Goal: Communication & Community: Answer question/provide support

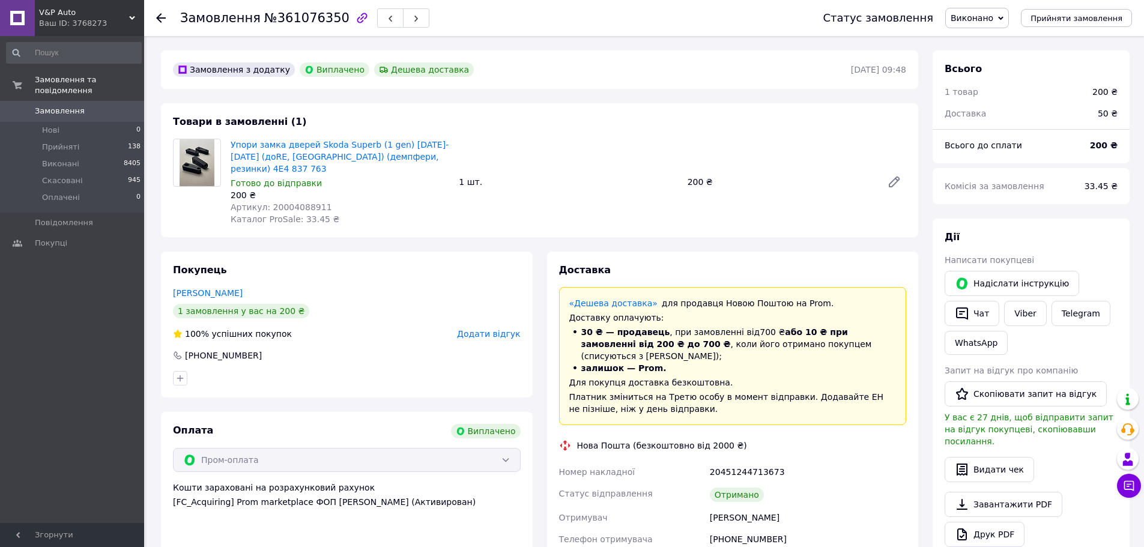
scroll to position [96, 0]
click at [971, 314] on button "Чат" at bounding box center [972, 313] width 55 height 25
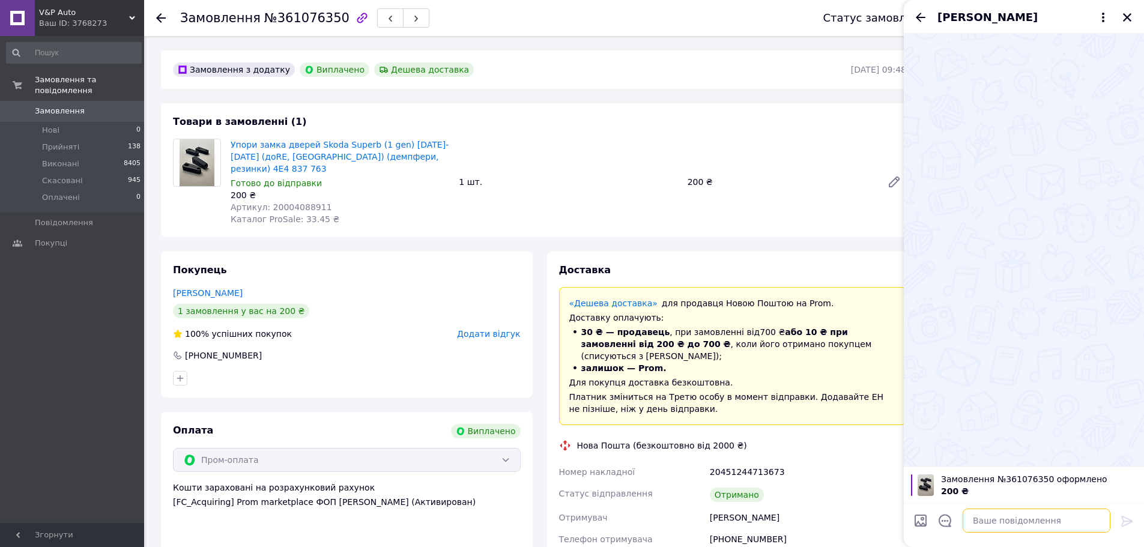
click at [994, 525] on textarea at bounding box center [1037, 521] width 148 height 24
paste textarea "Добрий день Раніше Ви у нас замовляли ТОВАР Хотіли би поцікавитись чи все вам с…"
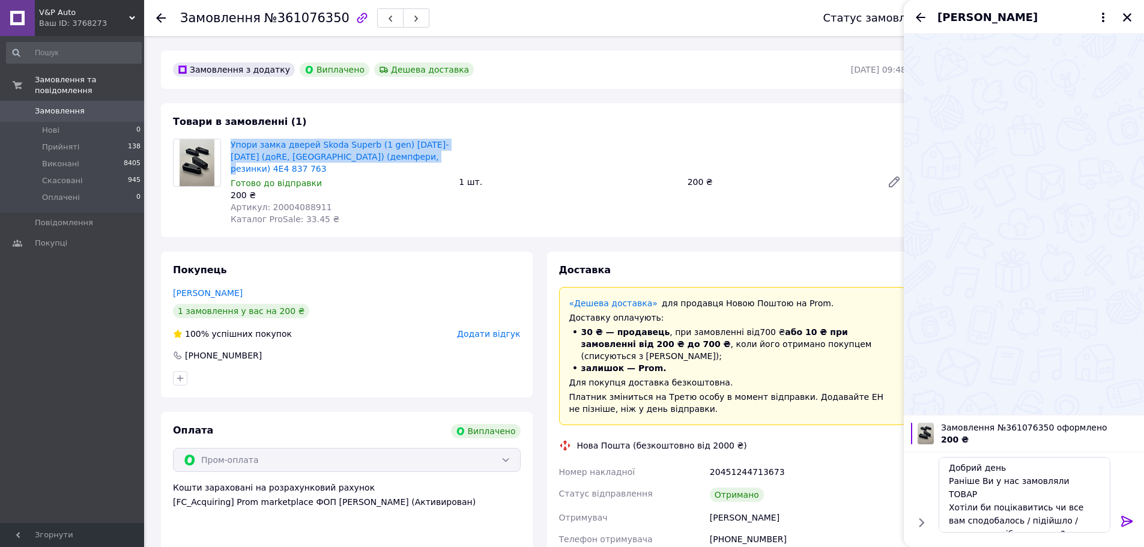
drag, startPoint x: 228, startPoint y: 139, endPoint x: 409, endPoint y: 160, distance: 182.6
click at [409, 160] on div "Упори замка дверей Skoda Superb (1 gen) 2001-2013 (доRE, FL) (демпфери, резинки…" at bounding box center [340, 181] width 228 height 91
copy link "Упори замка дверей Skoda Superb (1 gen) 2001-2013 (доRE, FL) (демпфери, резинки…"
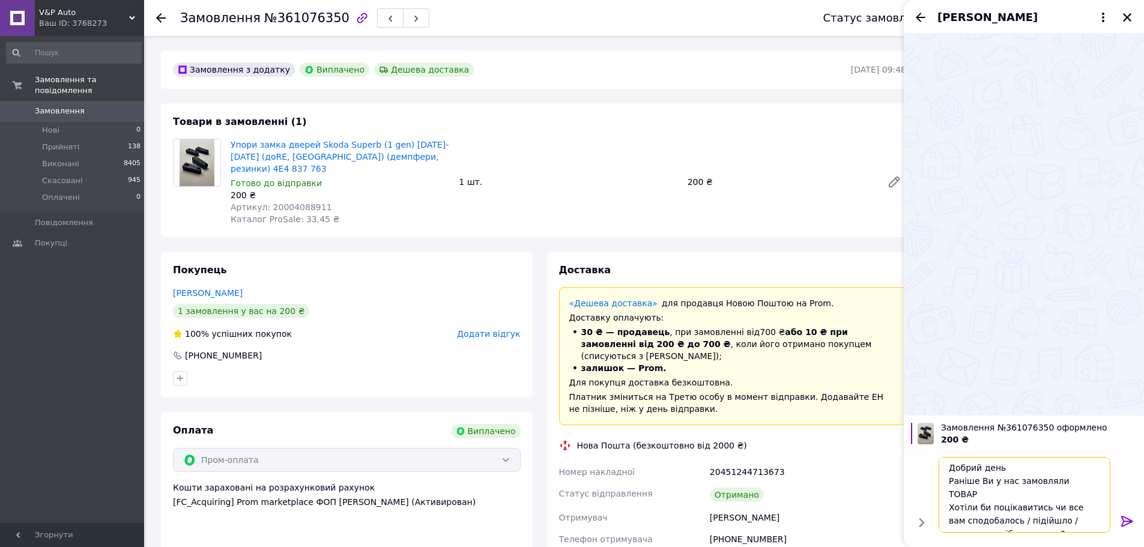
drag, startPoint x: 1082, startPoint y: 477, endPoint x: 1056, endPoint y: 479, distance: 25.3
click at [1056, 479] on textarea "Добрий день Раніше Ви у нас замовляли ТОВАР Хотіли би поцікавитись чи все вам с…" at bounding box center [1025, 495] width 172 height 76
paste textarea "пори замка дверей Skoda Superb (1 gen) 2001-2013 (доRE, FL) (демпфери, резинки)…"
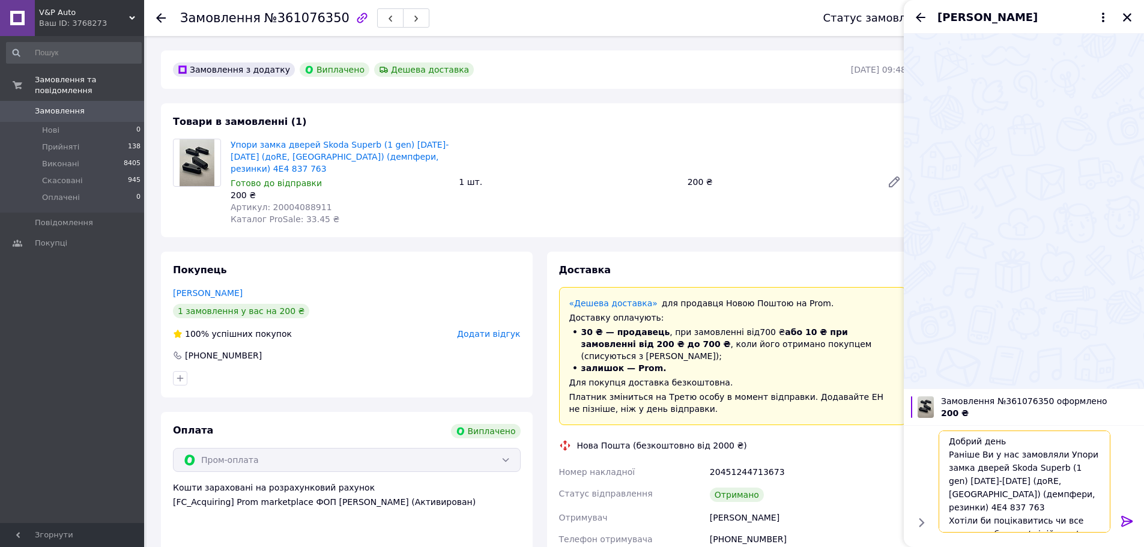
scroll to position [8, 0]
type textarea "Добрий день Раніше Ви у нас замовляли Упори замка дверей Skoda Superb (1 gen) 2…"
click at [1136, 518] on div at bounding box center [1127, 523] width 24 height 28
click at [1128, 519] on icon at bounding box center [1126, 521] width 11 height 11
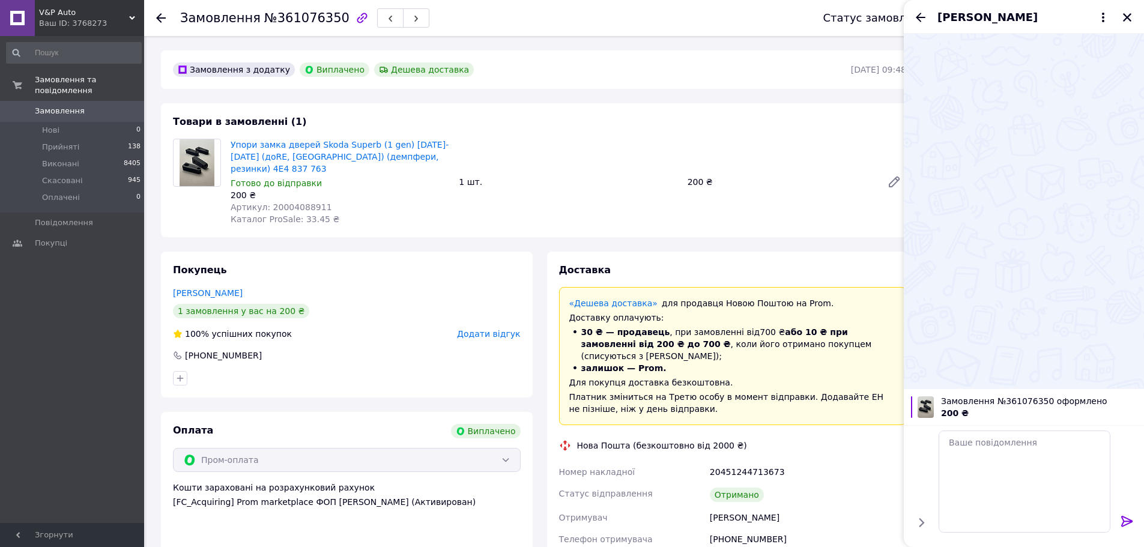
scroll to position [0, 0]
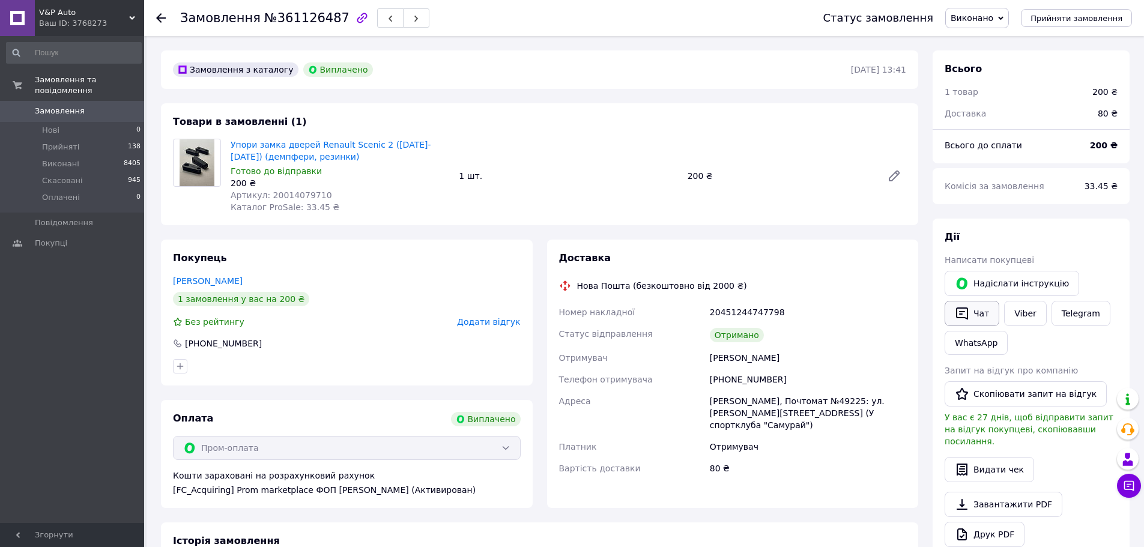
click at [972, 309] on button "Чат" at bounding box center [972, 313] width 55 height 25
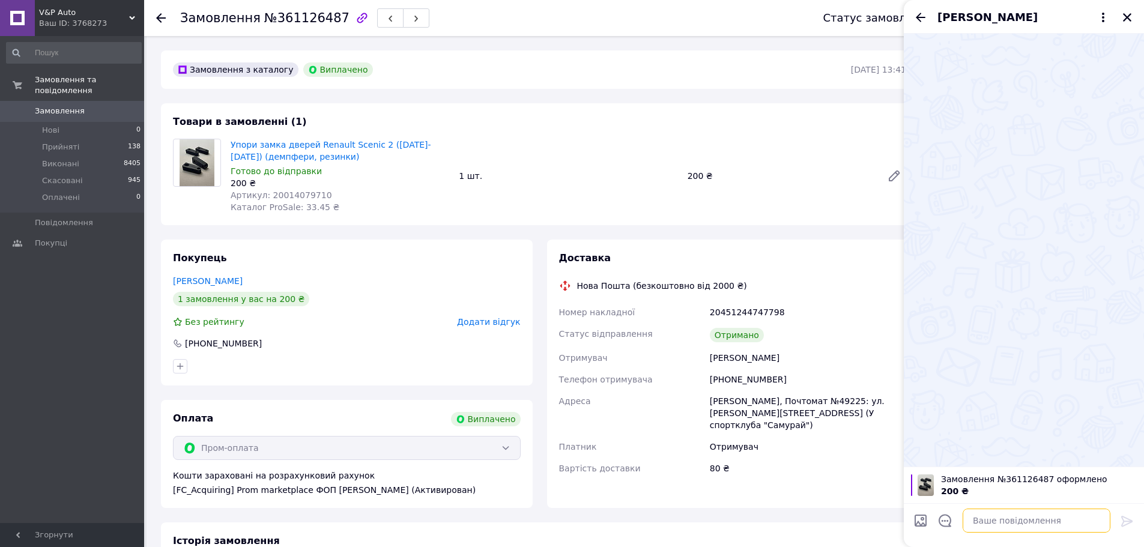
click at [985, 516] on textarea at bounding box center [1037, 521] width 148 height 24
paste textarea "Добрий день Раніше Ви у нас замовляли ТОВАР Хотіли би поцікавитись чи все вам с…"
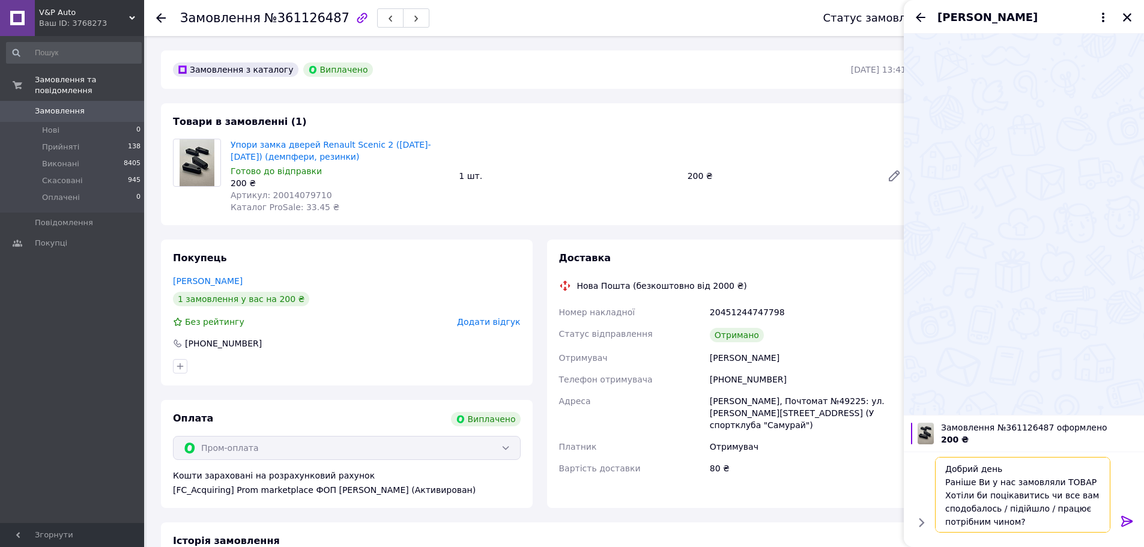
scroll to position [1, 0]
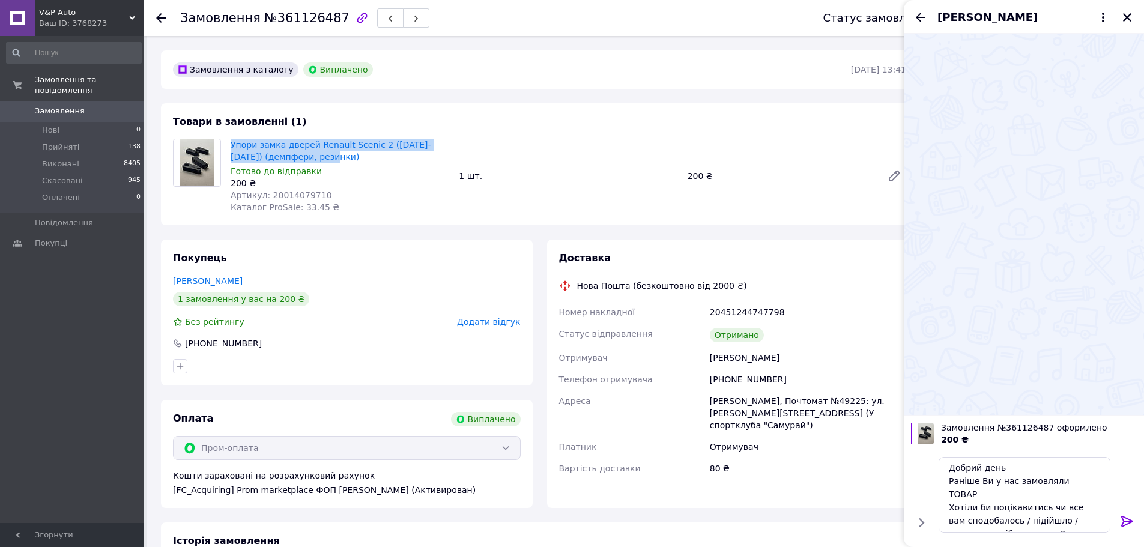
drag, startPoint x: 229, startPoint y: 141, endPoint x: 318, endPoint y: 157, distance: 90.3
click at [316, 156] on div "Упори замка дверей Renault Scenic 2 (2003-2009) (демпфери, резинки) Готово до в…" at bounding box center [340, 175] width 228 height 79
copy link "Упори замка дверей Renault Scenic 2 (2003-2009) (демпфери, резинки)"
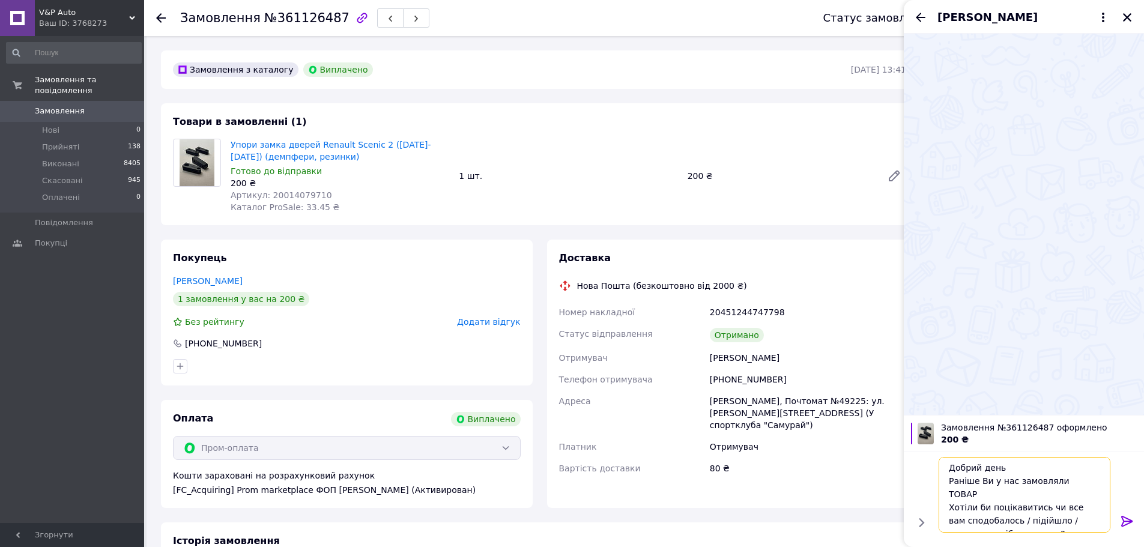
drag, startPoint x: 1081, startPoint y: 479, endPoint x: 1058, endPoint y: 482, distance: 23.6
click at [1058, 482] on textarea "Добрий день Раніше Ви у нас замовляли ТОВАР Хотіли би поцікавитись чи все вам с…" at bounding box center [1025, 495] width 172 height 76
paste textarea "пори замка дверей Renault Scenic 2 (2003-2009) (демпфери, резинки)"
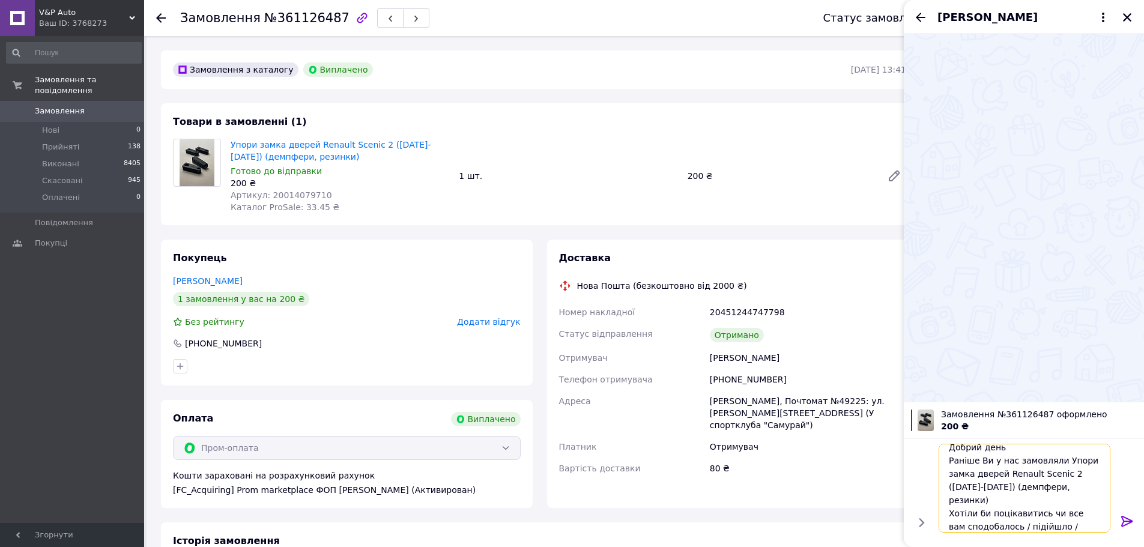
type textarea "Добрий день Раніше Ви у нас замовляли Упори замка дверей Renault Scenic 2 (2003…"
click at [1131, 523] on icon at bounding box center [1127, 521] width 14 height 14
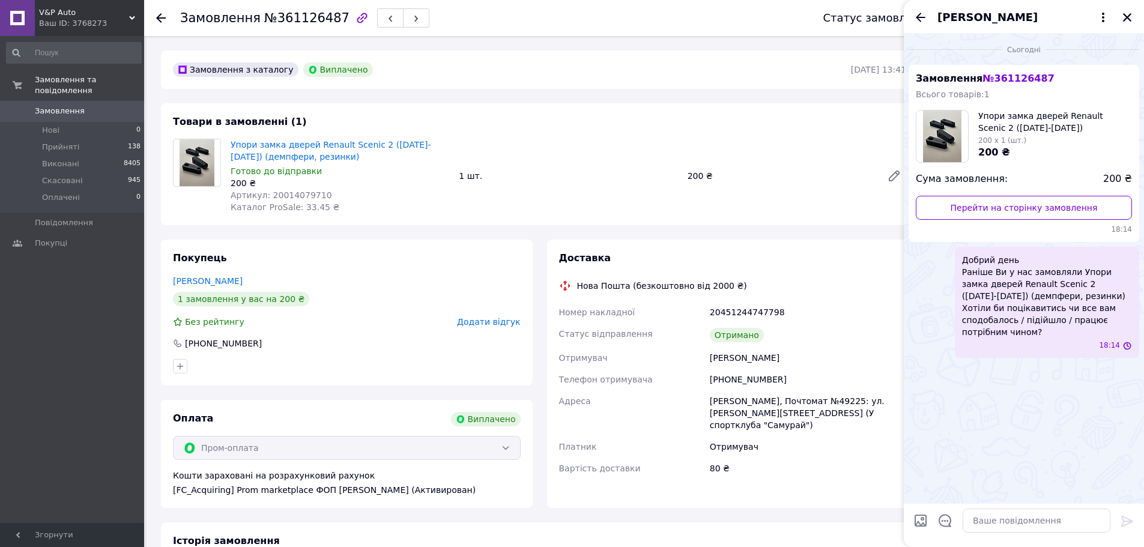
scroll to position [0, 0]
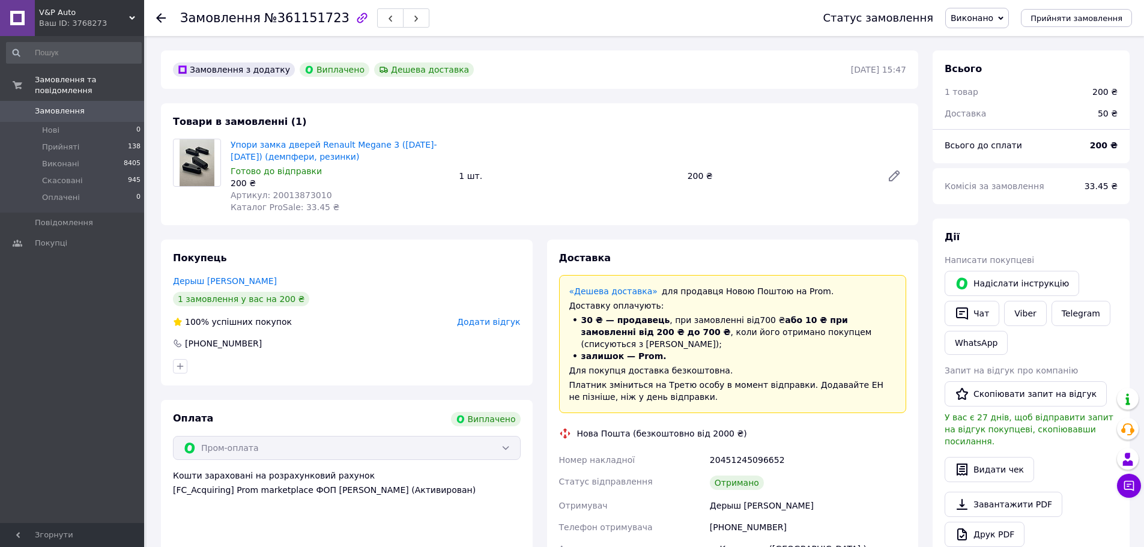
scroll to position [38, 0]
click at [967, 316] on icon "button" at bounding box center [962, 313] width 12 height 13
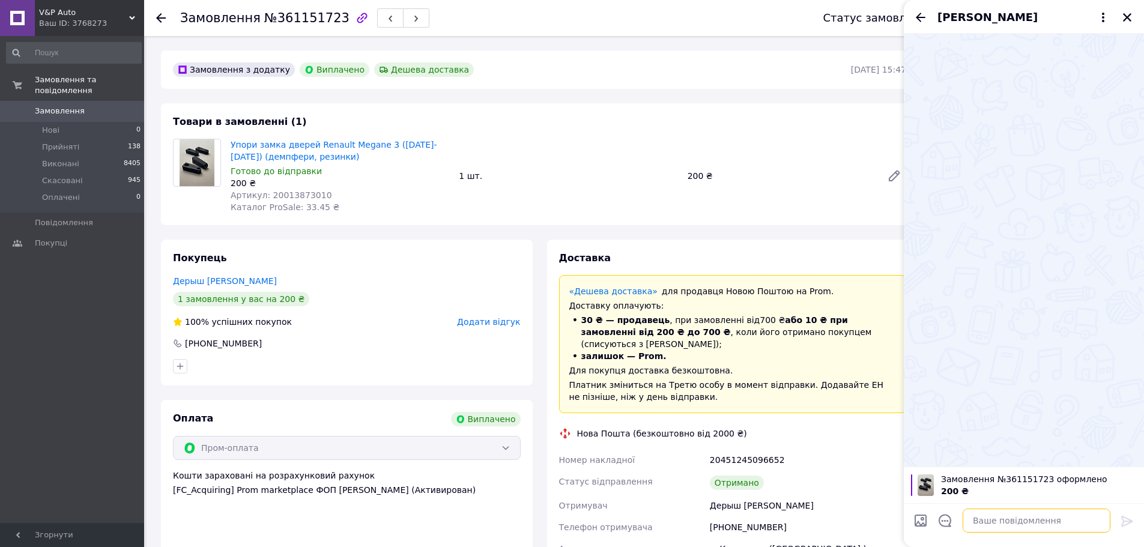
click at [984, 516] on textarea at bounding box center [1037, 521] width 148 height 24
paste textarea "Добрий день Раніше Ви у нас замовляли ТОВАР Хотіли би поцікавитись чи все вам с…"
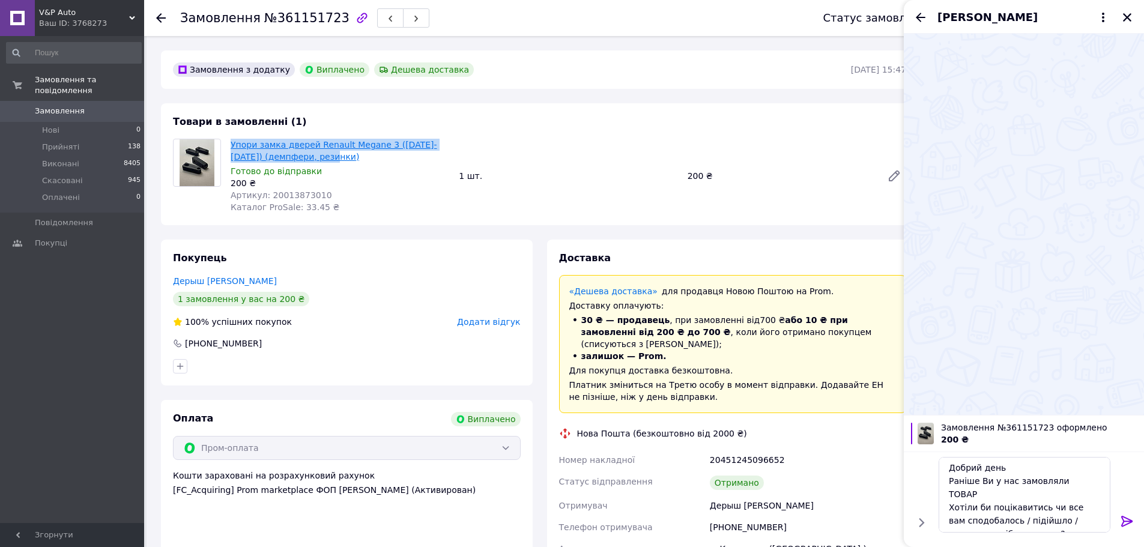
drag, startPoint x: 333, startPoint y: 155, endPoint x: 231, endPoint y: 142, distance: 102.9
click at [231, 142] on span "Упори замка дверей Renault Megane 3 (2008-2015) (демпфери, резинки)" at bounding box center [340, 151] width 219 height 24
copy link "Упори замка дверей Renault Megane 3 (2008-2015) (демпфери, резинки)"
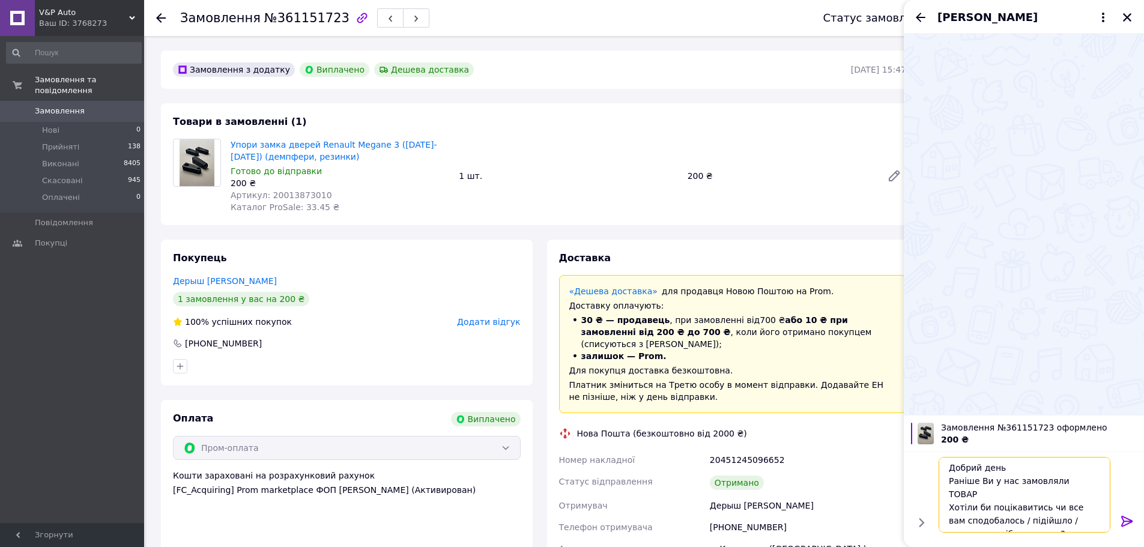
drag, startPoint x: 1054, startPoint y: 479, endPoint x: 1087, endPoint y: 480, distance: 33.0
click at [1087, 480] on textarea "Добрий день Раніше Ви у нас замовляли ТОВАР Хотіли би поцікавитись чи все вам с…" at bounding box center [1025, 495] width 172 height 76
paste textarea "Упори замка дверей Renault Megane 3 (2008-2015) (демпфери, резинки)"
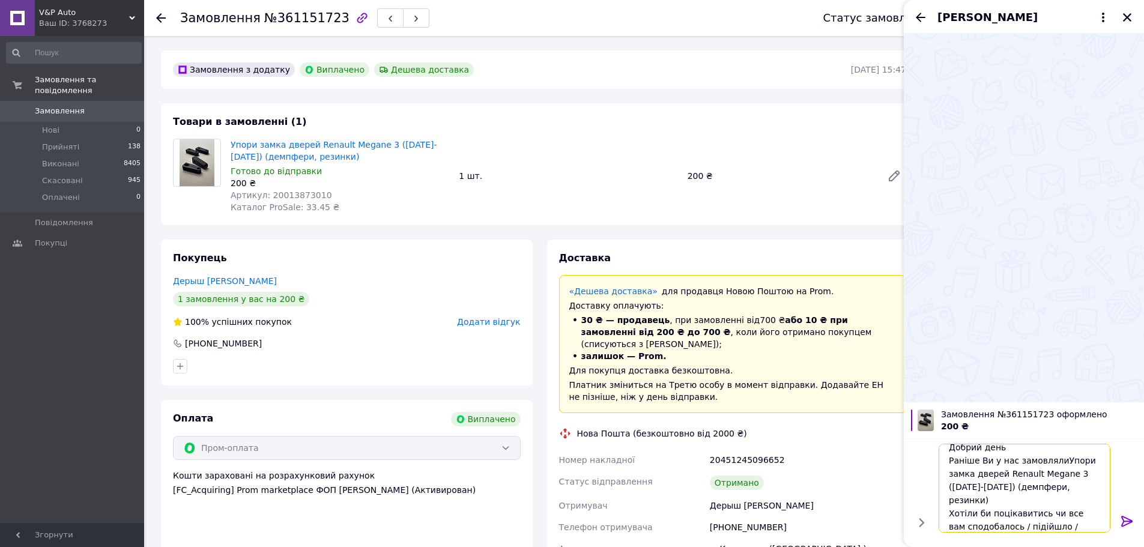
click at [1055, 457] on textarea "Добрий день Раніше Ви у нас замовлялиУпори замка дверей Renault Megane 3 (2008-…" at bounding box center [1025, 488] width 172 height 89
type textarea "Добрий день Раніше Ви у нас замовляли Упори замка дверей Renault Megane 3 (2008…"
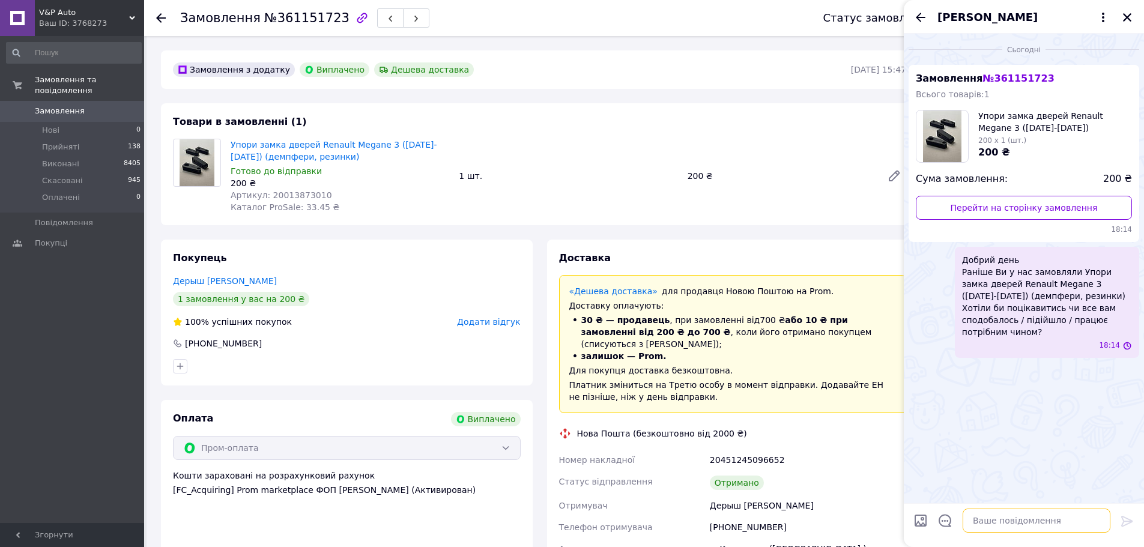
scroll to position [0, 0]
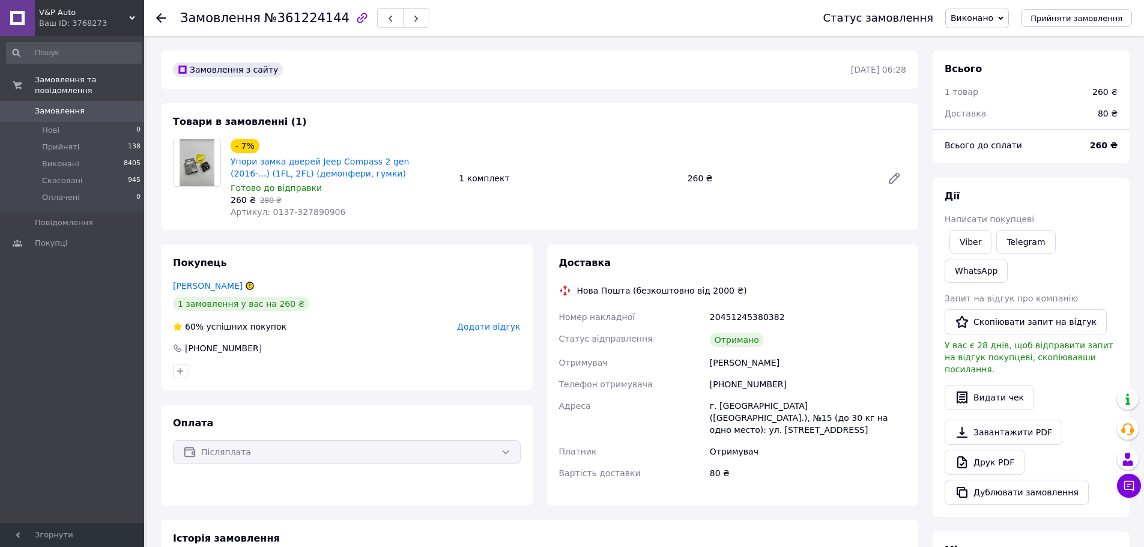
click at [105, 19] on div "Ваш ID: 3768273" at bounding box center [91, 23] width 105 height 11
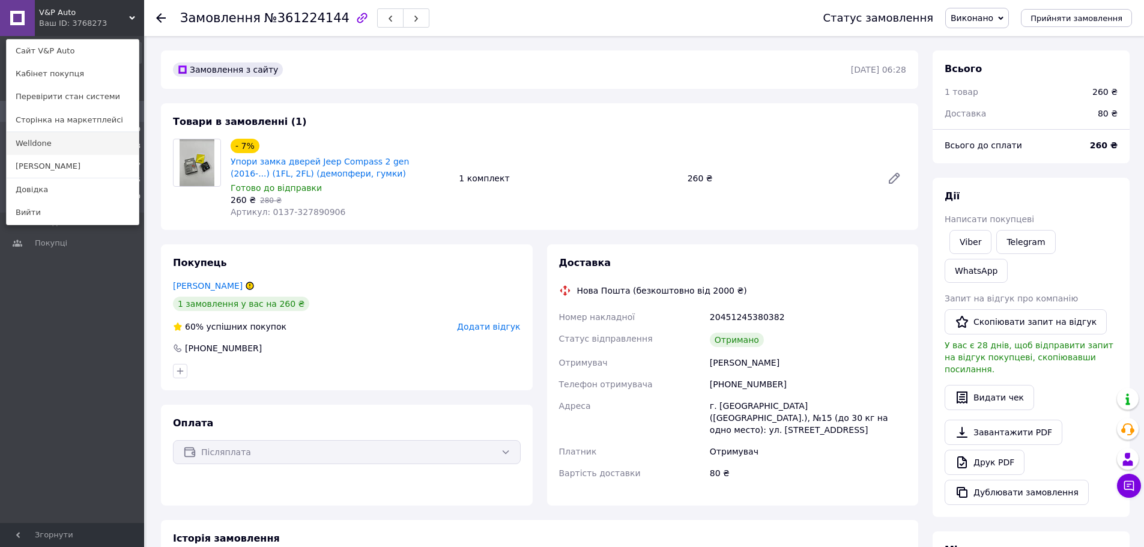
click at [83, 148] on link "Welldone" at bounding box center [73, 143] width 132 height 23
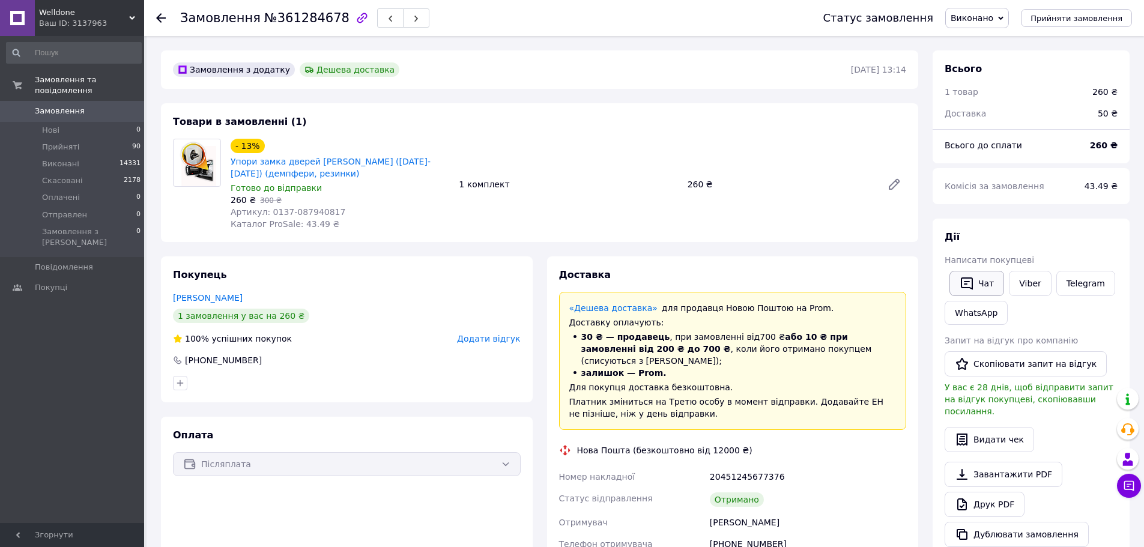
click at [994, 276] on button "Чат" at bounding box center [976, 283] width 55 height 25
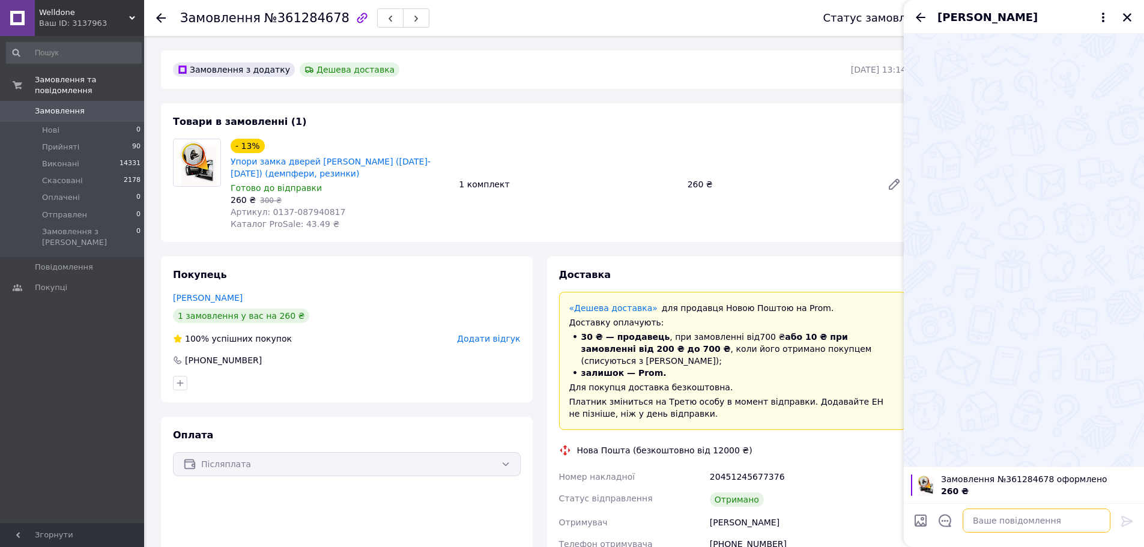
click at [985, 516] on textarea at bounding box center [1037, 521] width 148 height 24
paste textarea "Добрий день Раніше Ви у нас замовляли ТОВАР Хотіли би поцікавитись чи все вам с…"
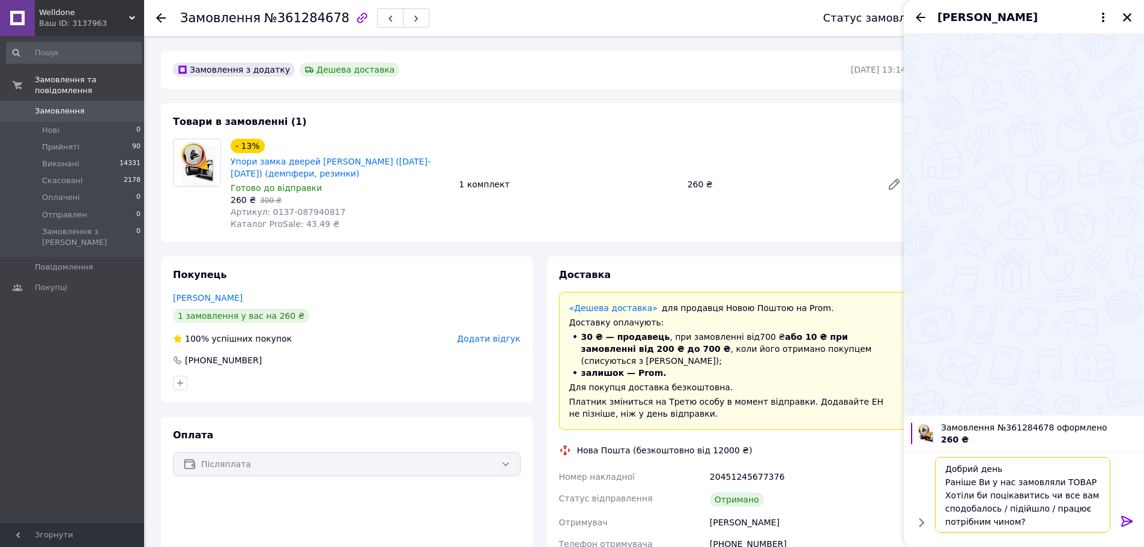
scroll to position [1, 0]
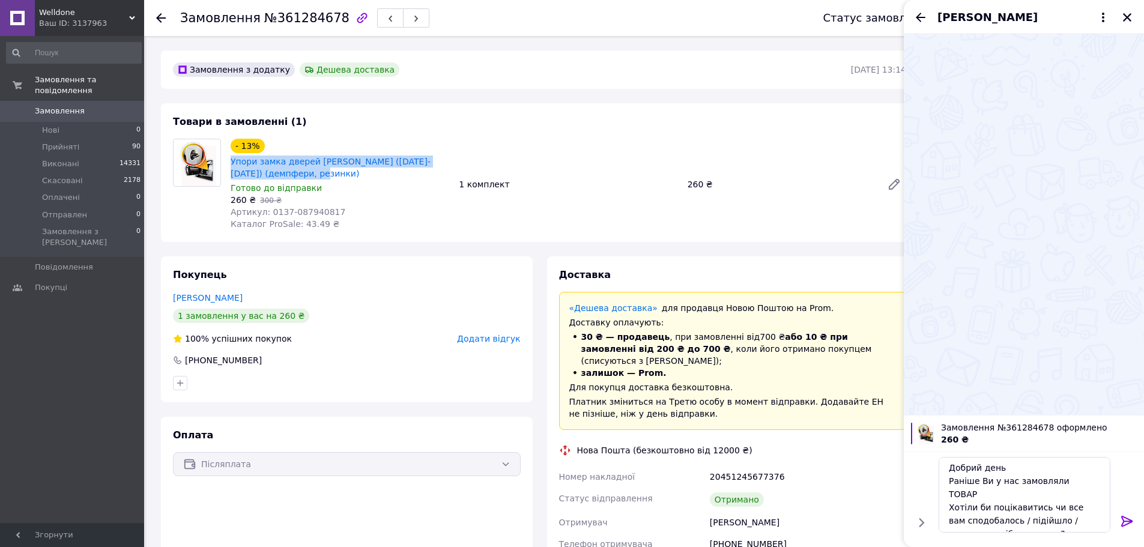
drag, startPoint x: 228, startPoint y: 157, endPoint x: 316, endPoint y: 171, distance: 89.3
click at [316, 171] on div "- 13% Упори замка дверей Renault Zoe (2012-2022) (демпфери, резинки) Готово до …" at bounding box center [340, 184] width 228 height 96
copy link "Упори замка дверей Renault Zoe (2012-2022) (демпфери, резинки)"
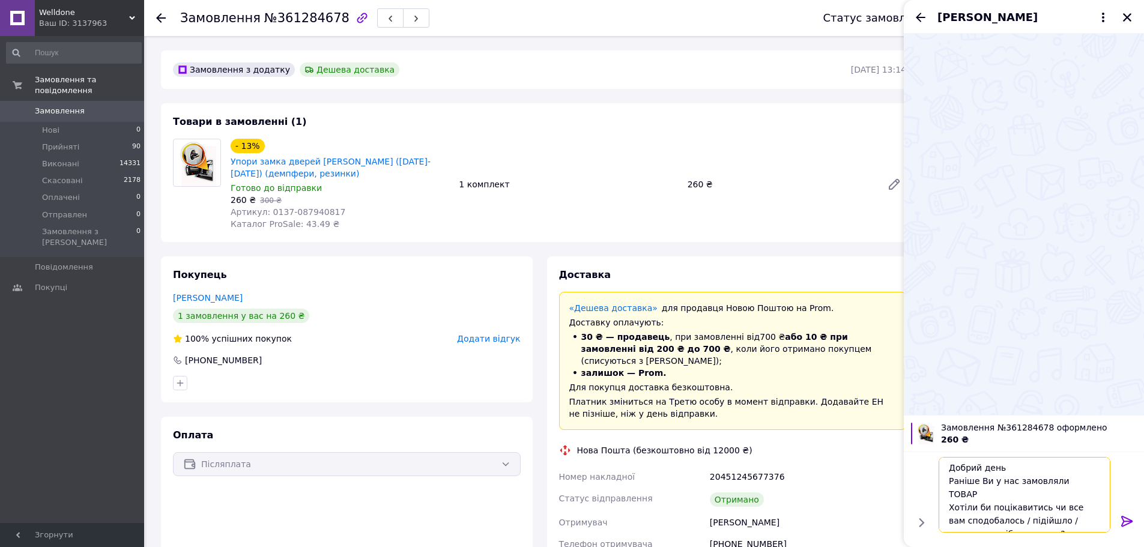
drag, startPoint x: 1056, startPoint y: 480, endPoint x: 1068, endPoint y: 480, distance: 12.6
click at [1083, 480] on textarea "Добрий день Раніше Ви у нас замовляли ТОВАР Хотіли би поцікавитись чи все вам с…" at bounding box center [1025, 495] width 172 height 76
paste textarea "пори замка дверей Renault Zoe (2012-2022) (демпфери, резинки)"
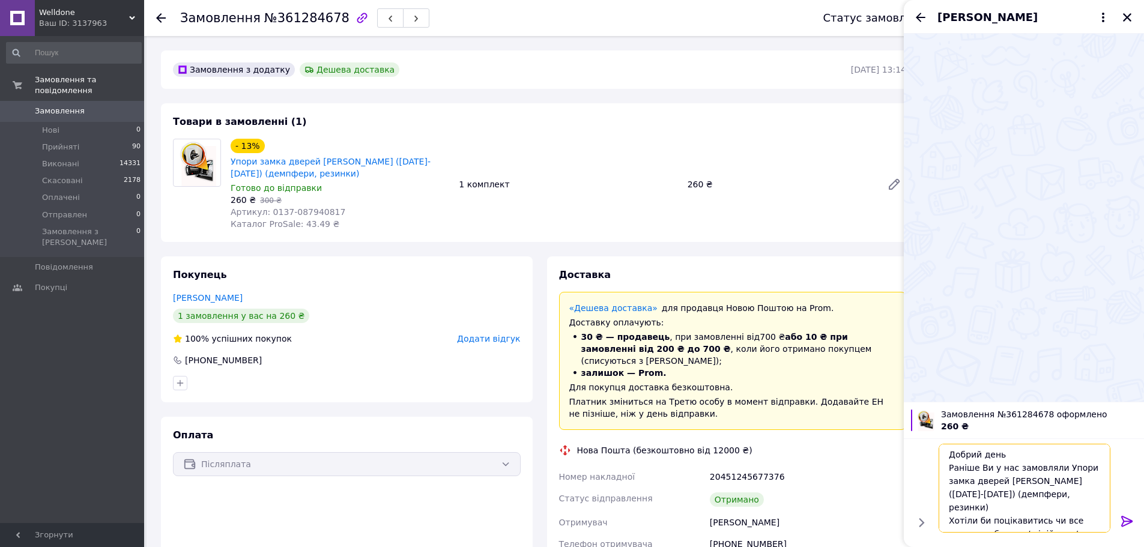
scroll to position [8, 0]
type textarea "Добрий день Раніше Ви у нас замовляли Упори замка дверей Renault Zoe (2012-2022…"
click at [1124, 515] on icon at bounding box center [1127, 521] width 14 height 14
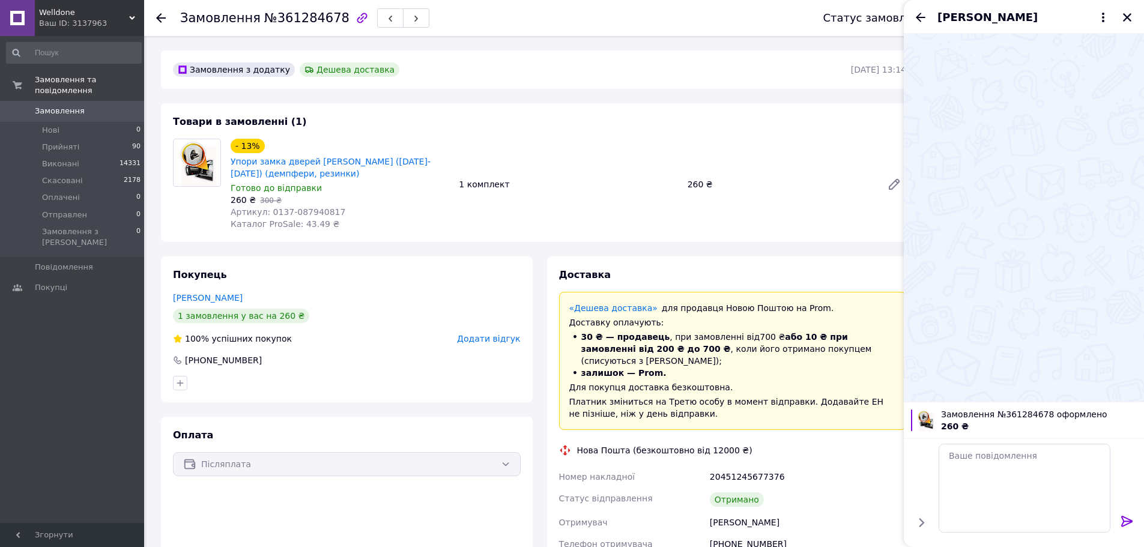
scroll to position [0, 0]
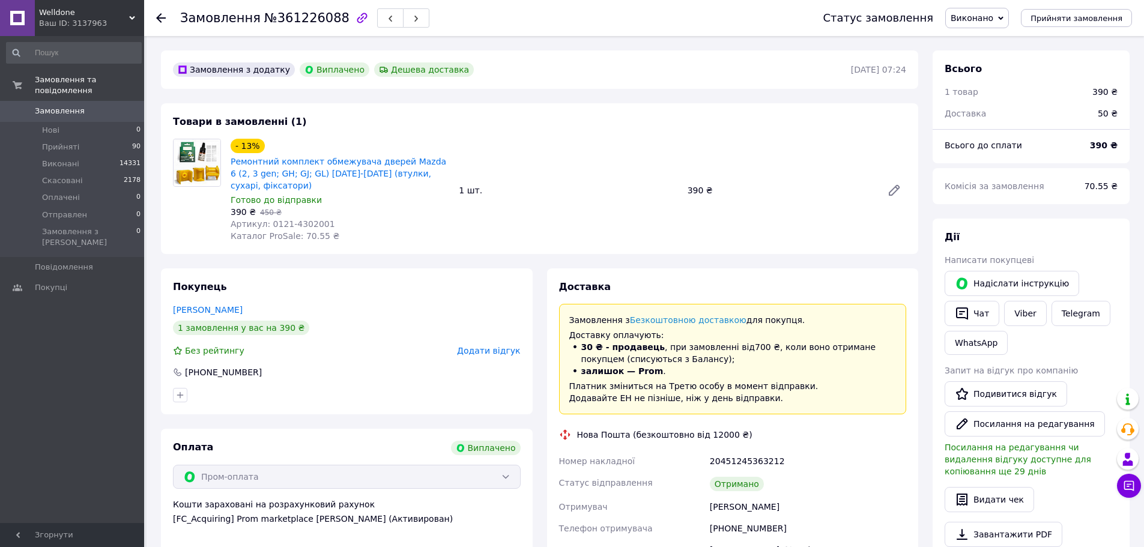
scroll to position [10, 0]
click at [967, 320] on icon "button" at bounding box center [962, 313] width 14 height 14
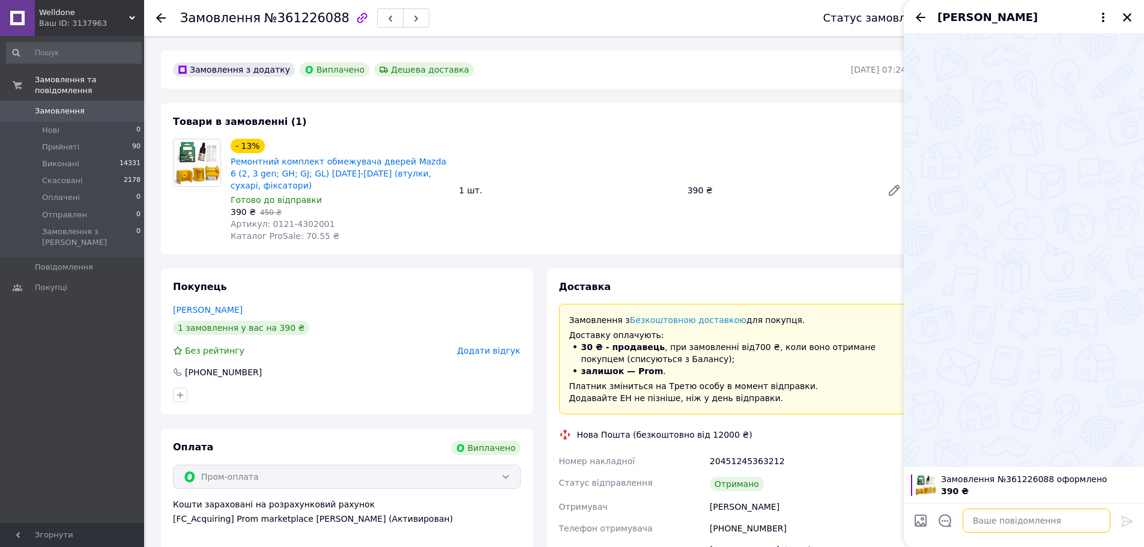
click at [980, 518] on textarea at bounding box center [1037, 521] width 148 height 24
paste textarea "Добрий день Раніше Ви у нас замовляли ТОВАР Хотіли би поцікавитись чи все вам с…"
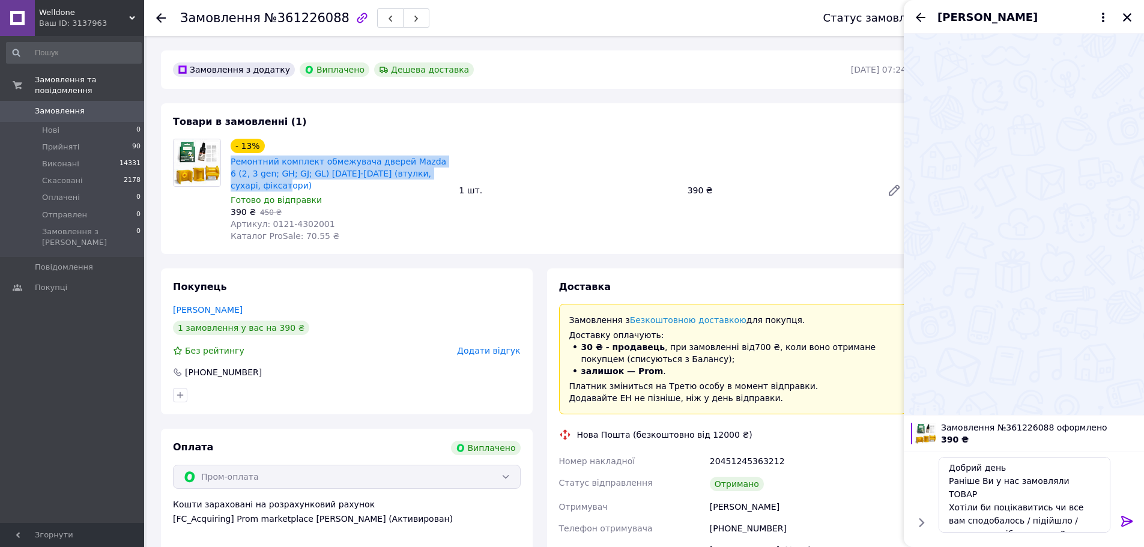
drag, startPoint x: 227, startPoint y: 156, endPoint x: 422, endPoint y: 173, distance: 195.3
click at [441, 173] on div "- 13% Ремонтний комплект обмежувача дверей Mazda 6 (2, 3 gen; GH; GJ; GL) 2007-…" at bounding box center [340, 190] width 228 height 108
copy link "Ремонтний комплект обмежувача дверей Mazda 6 (2, 3 gen; GH; GJ; GL) 2007-2017 (…"
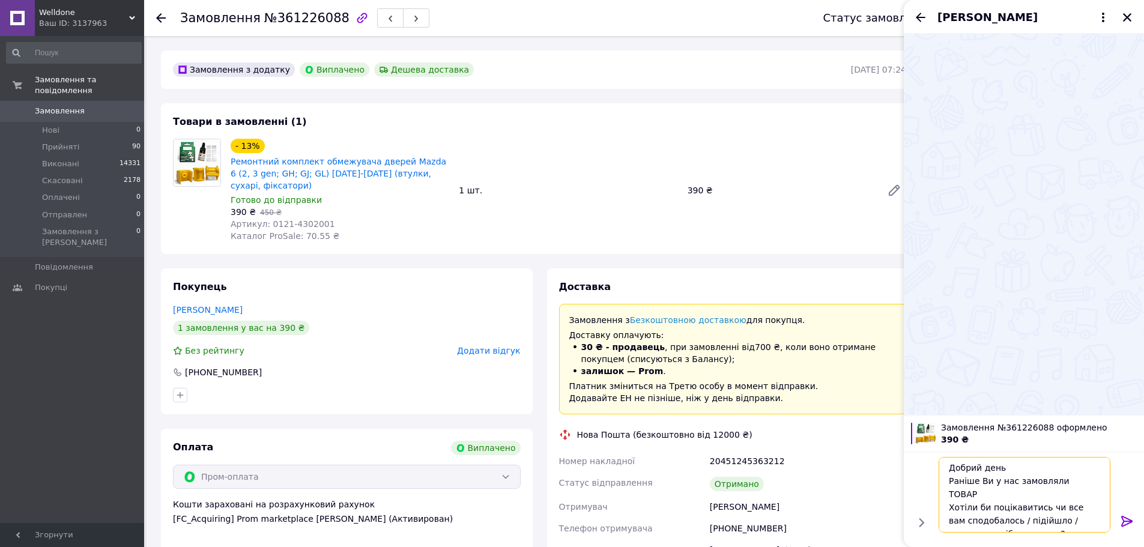
drag, startPoint x: 1056, startPoint y: 482, endPoint x: 1080, endPoint y: 478, distance: 23.8
click at [1080, 478] on textarea "Добрий день Раніше Ви у нас замовляли ТОВАР Хотіли би поцікавитись чи все вам с…" at bounding box center [1025, 495] width 172 height 76
paste textarea "емонтний комплект обмежувача дверей Mazda 6 (2, 3 gen; GH; GJ; GL) 2007-2017 (в…"
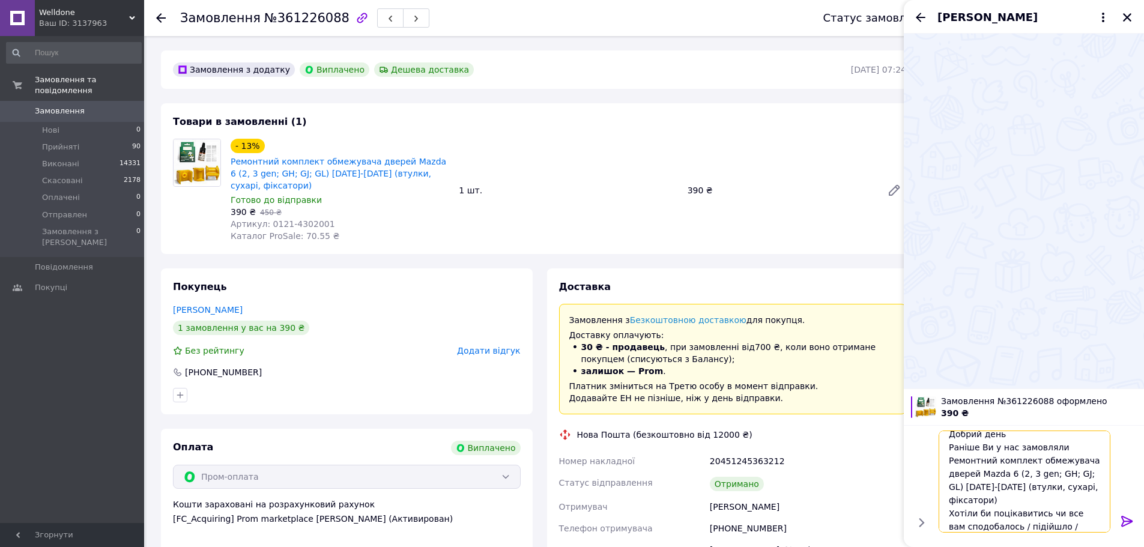
type textarea "Добрий день Раніше Ви у нас замовляли Ремонтний комплект обмежувача дверей Mazd…"
click at [1126, 519] on icon at bounding box center [1127, 521] width 14 height 14
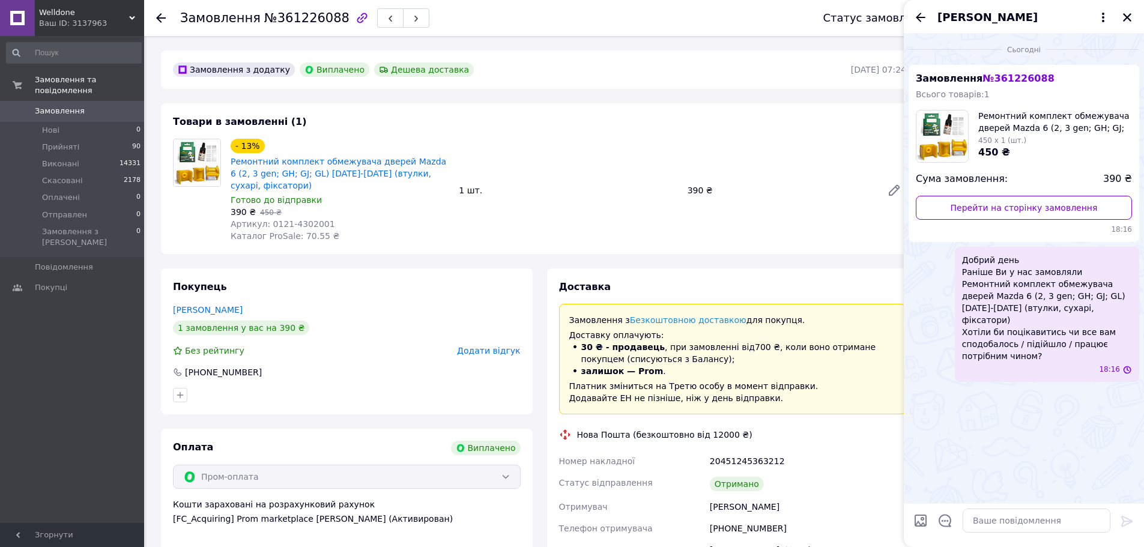
scroll to position [0, 0]
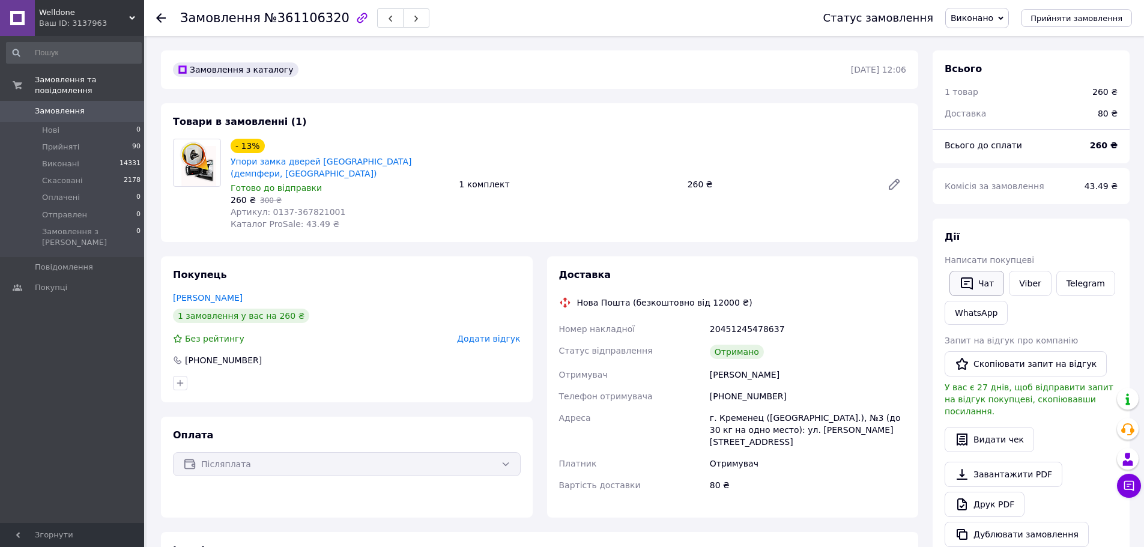
click at [968, 274] on button "Чат" at bounding box center [976, 283] width 55 height 25
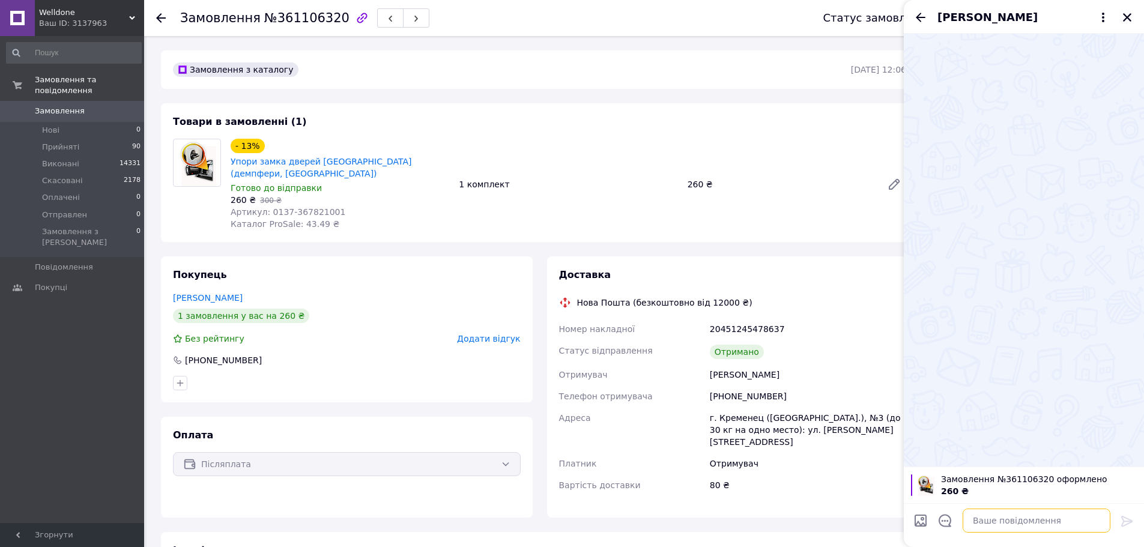
drag, startPoint x: 998, startPoint y: 509, endPoint x: 999, endPoint y: 515, distance: 6.0
click at [998, 509] on textarea at bounding box center [1037, 521] width 148 height 24
paste textarea "Добрий день Раніше Ви у нас замовляли ТОВАР Хотіли би поцікавитись чи все вам с…"
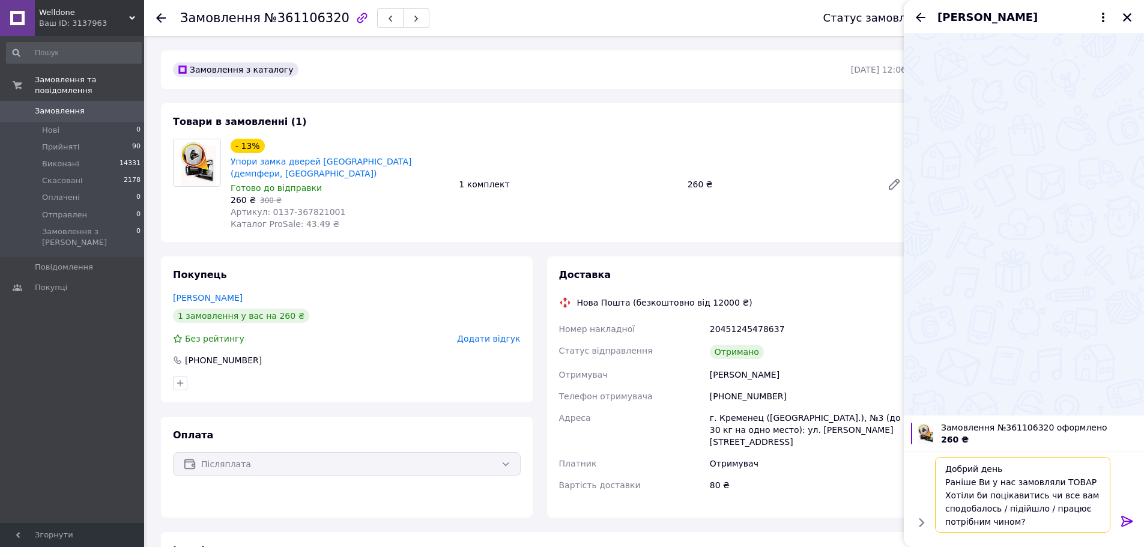
scroll to position [1, 0]
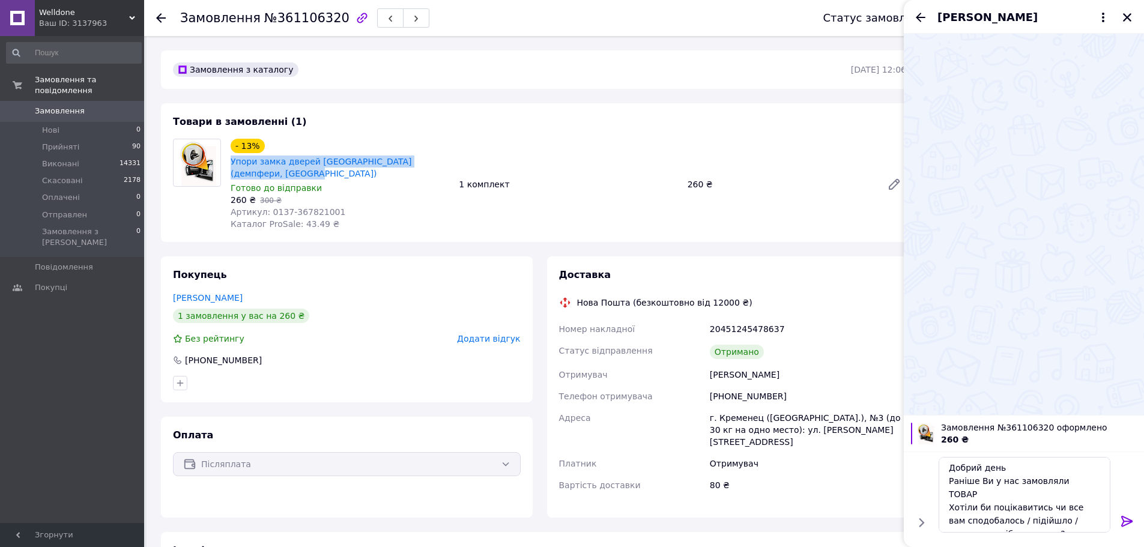
drag, startPoint x: 230, startPoint y: 157, endPoint x: 278, endPoint y: 170, distance: 49.8
click at [278, 170] on div "Упори замка дверей Great Wall Haval (демпфери, резинки)" at bounding box center [339, 167] width 221 height 26
copy link "Упори замка дверей Great Wall Haval (демпфери, резинки)"
drag, startPoint x: 1055, startPoint y: 477, endPoint x: 1080, endPoint y: 477, distance: 24.6
click at [1080, 477] on textarea "Добрий день Раніше Ви у нас замовляли ТОВАР Хотіли би поцікавитись чи все вам с…" at bounding box center [1025, 495] width 172 height 76
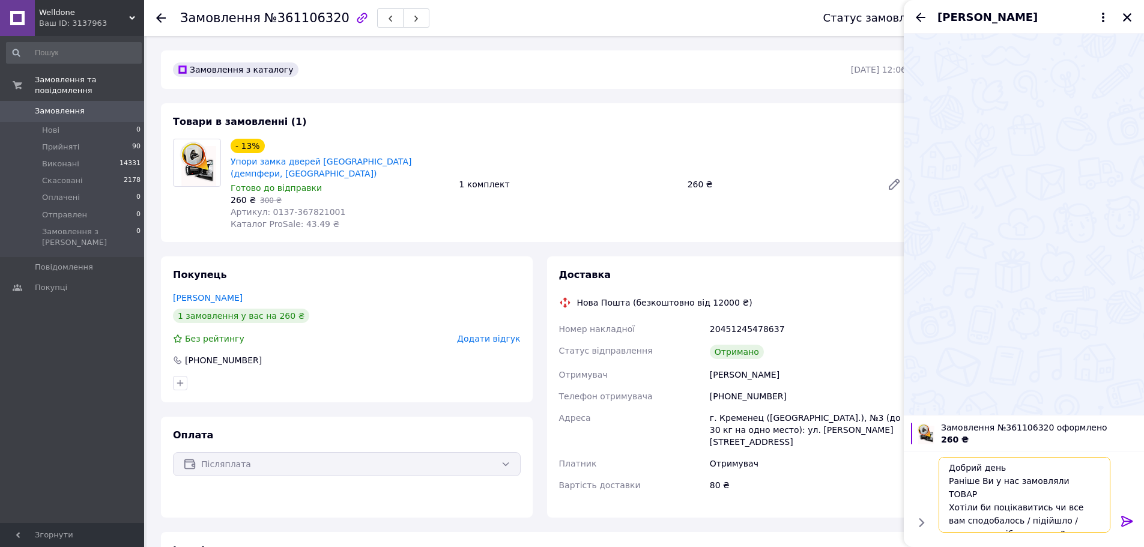
paste textarea "пори замка дверей Great Wall Haval (демпфери, резинки)"
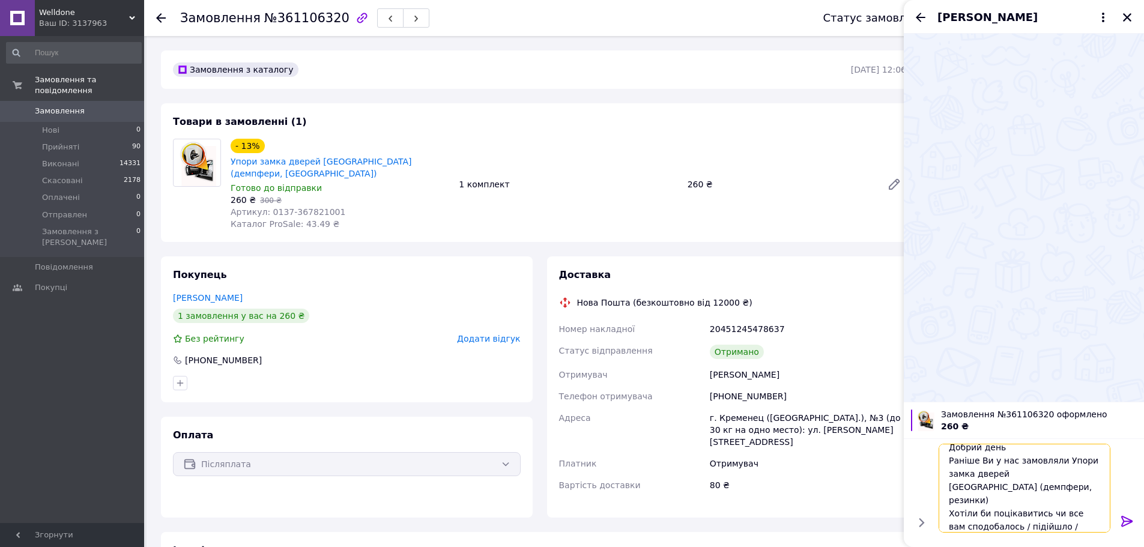
type textarea "Добрий день Раніше Ви у нас замовляли Упори замка дверей [GEOGRAPHIC_DATA] (дем…"
click at [1126, 515] on icon at bounding box center [1127, 521] width 14 height 14
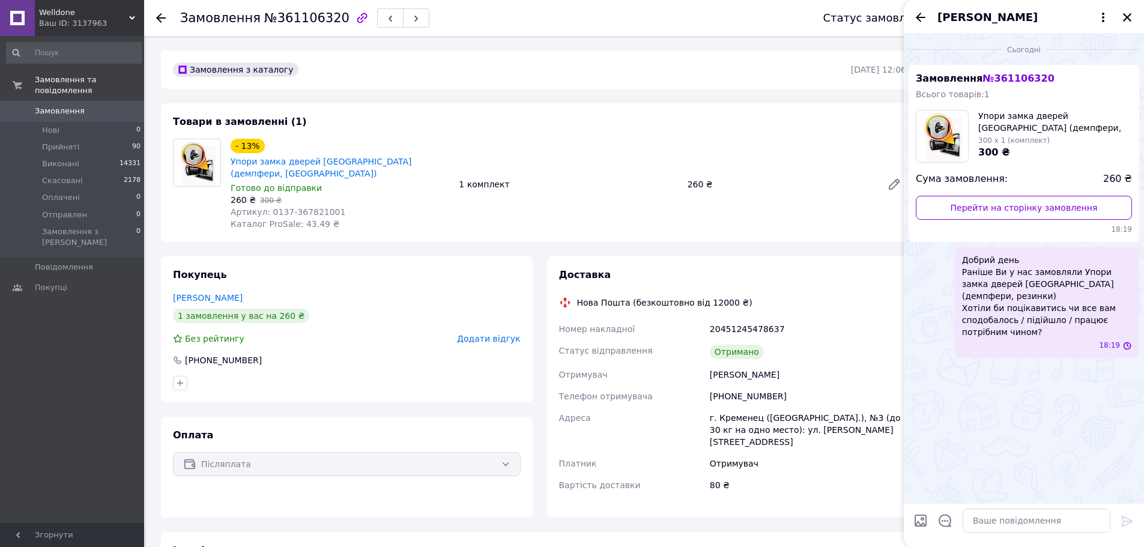
scroll to position [0, 0]
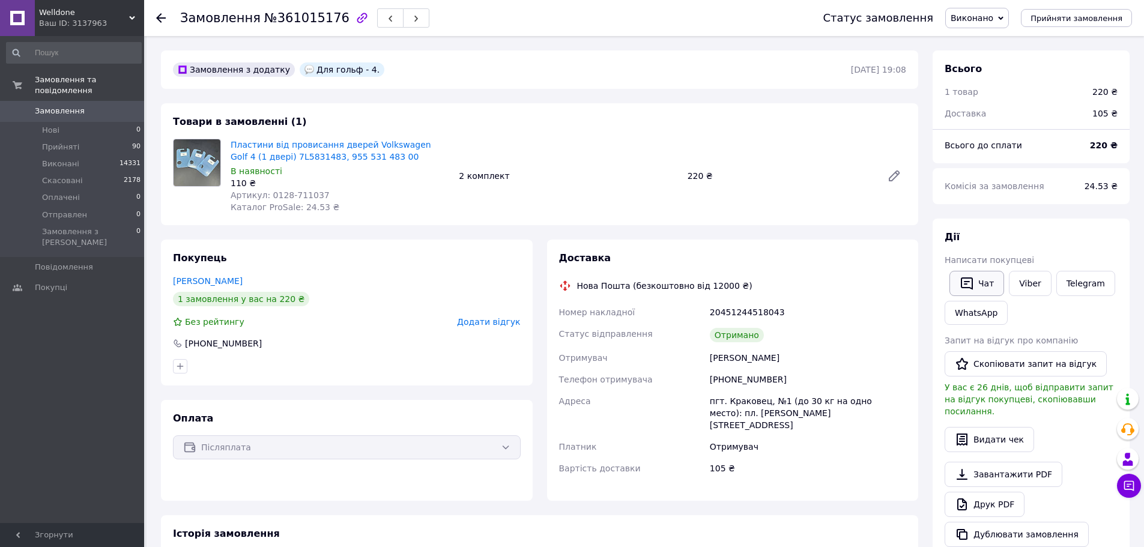
click at [967, 279] on icon "button" at bounding box center [967, 283] width 14 height 14
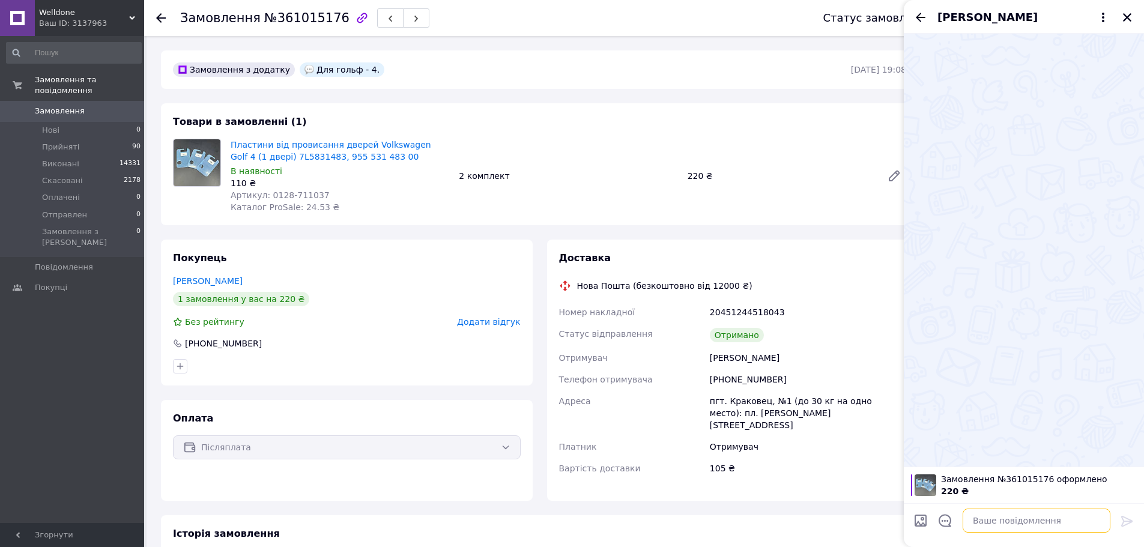
click at [987, 514] on textarea at bounding box center [1037, 521] width 148 height 24
drag, startPoint x: 987, startPoint y: 514, endPoint x: 941, endPoint y: 368, distance: 153.6
click at [949, 377] on div at bounding box center [1024, 250] width 240 height 433
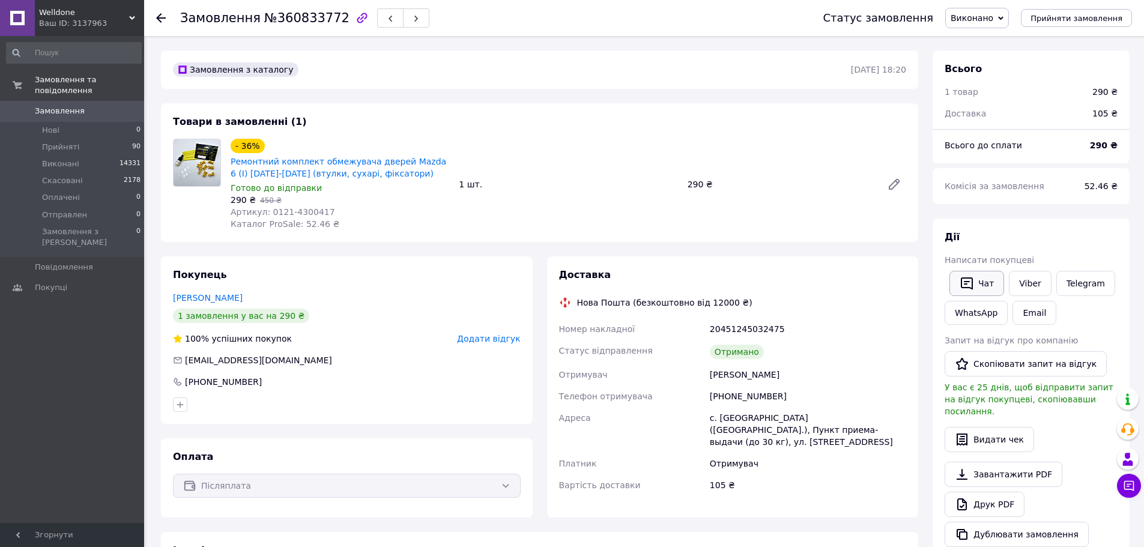
click at [983, 280] on button "Чат" at bounding box center [976, 283] width 55 height 25
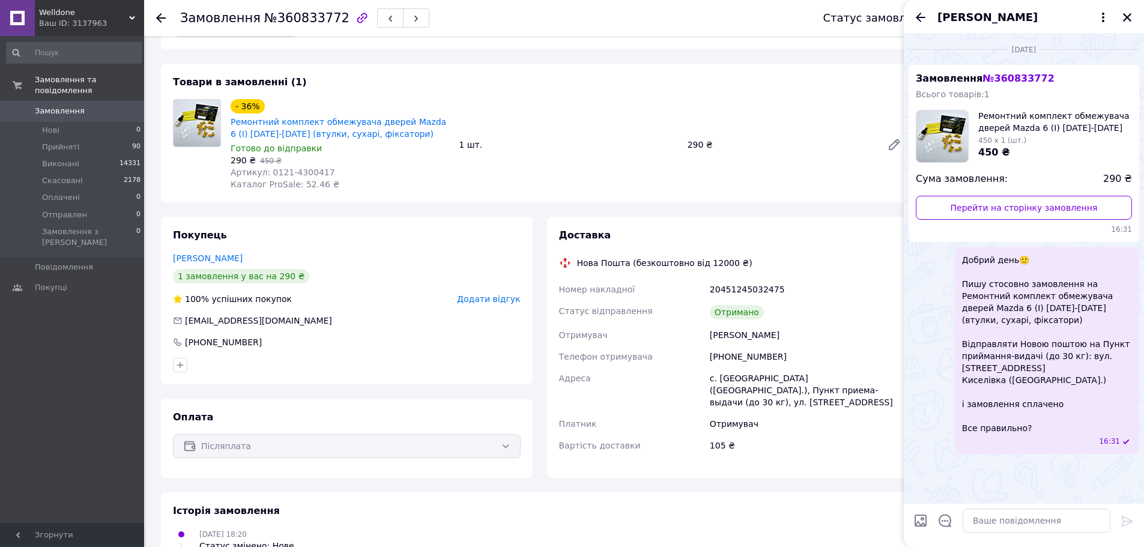
scroll to position [60, 0]
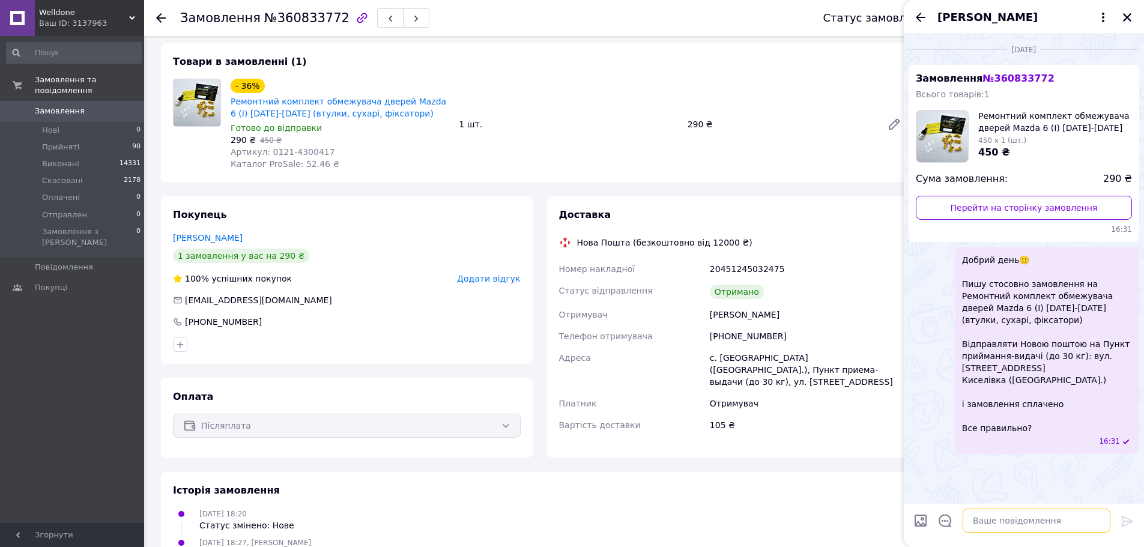
click at [991, 524] on textarea at bounding box center [1037, 521] width 148 height 24
paste textarea "Добрий день Раніше Ви у нас замовляли ТОВАР Хотіли би поцікавитись чи все вам с…"
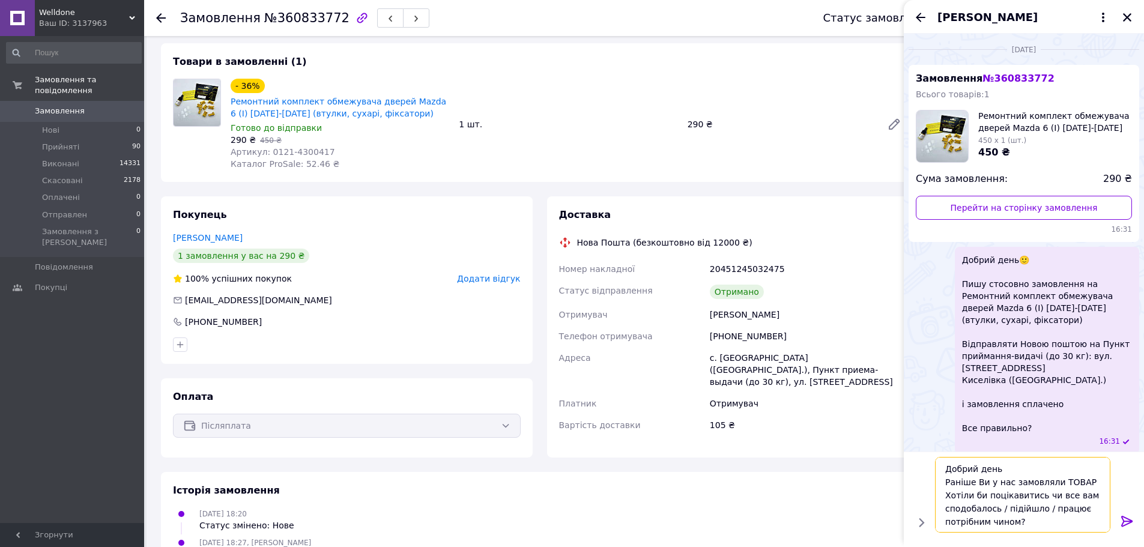
scroll to position [1, 0]
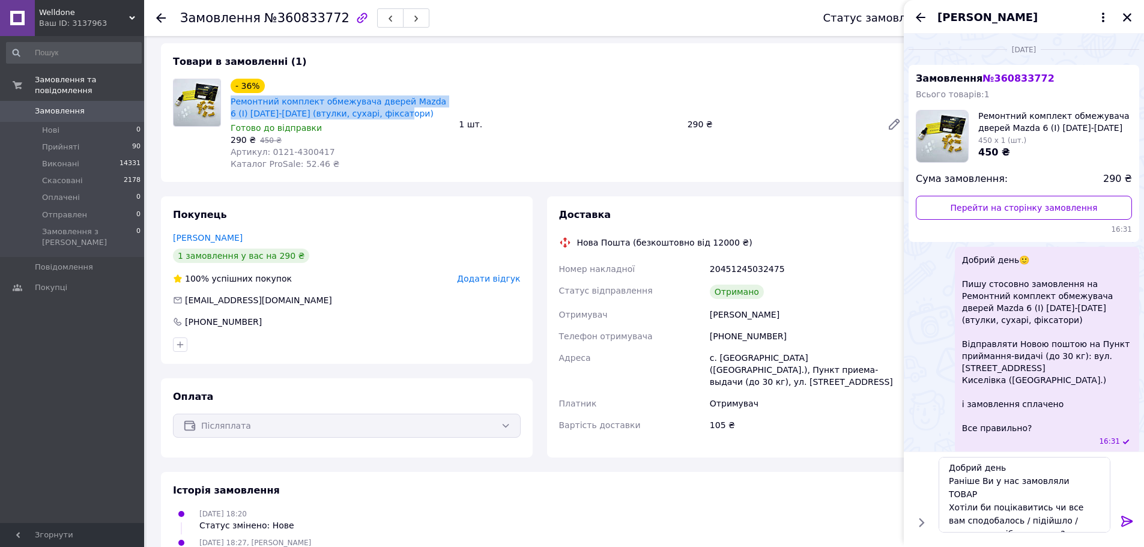
drag, startPoint x: 228, startPoint y: 98, endPoint x: 378, endPoint y: 119, distance: 150.9
click at [378, 119] on div "- 36% Ремонтний комплект обмежувача дверей Mazda 6 (I) 2002-2007 (втулки, сухар…" at bounding box center [340, 124] width 228 height 96
copy link "Ремонтний комплект обмежувача дверей Mazda 6 (I) [DATE]-[DATE] (втулки, сухарі,…"
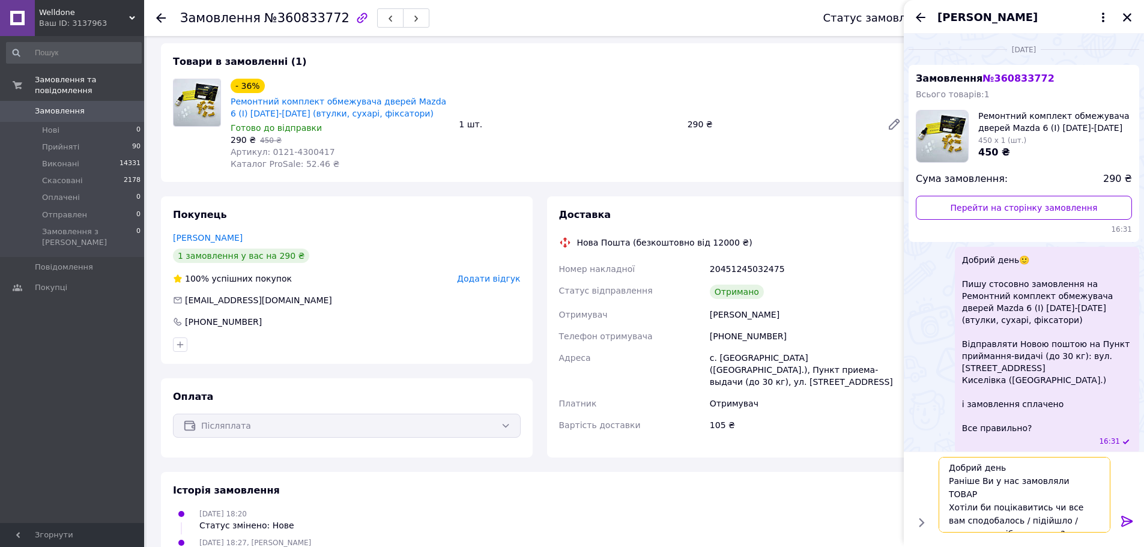
drag, startPoint x: 1056, startPoint y: 480, endPoint x: 1082, endPoint y: 484, distance: 26.1
click at [1082, 484] on textarea "Добрий день Раніше Ви у нас замовляли ТОВАР Хотіли би поцікавитись чи все вам с…" at bounding box center [1025, 495] width 172 height 76
paste textarea "емонтний комплект обмежувача дверей Mazda 6 (I) 2002-2007 (втулки, сухарі, фікс…"
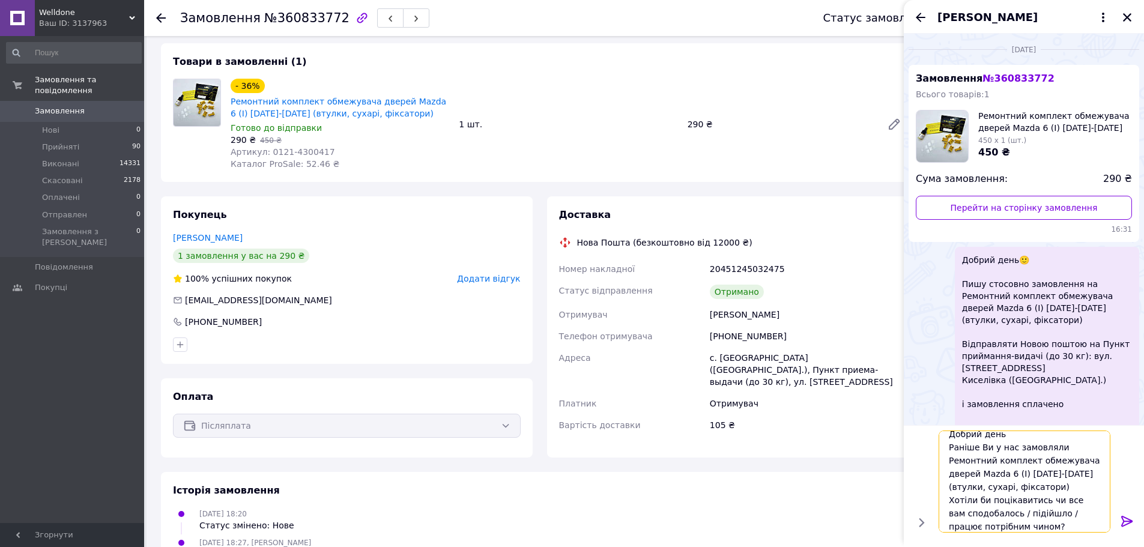
type textarea "Добрий день Раніше Ви у нас замовляли Ремонтний комплект обмежувача дверей Mazd…"
click at [1127, 520] on icon at bounding box center [1127, 521] width 14 height 14
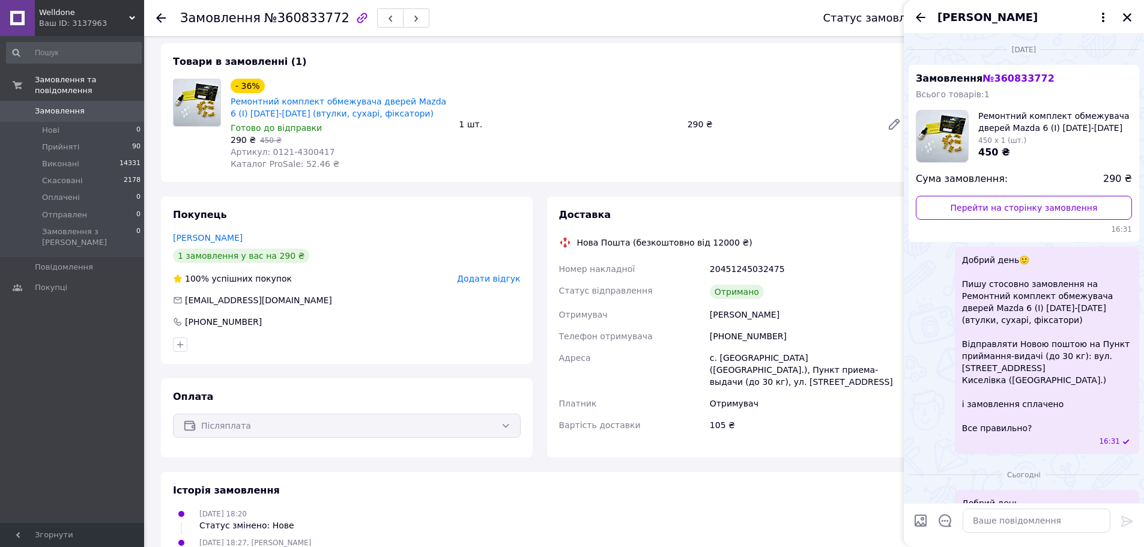
scroll to position [91, 0]
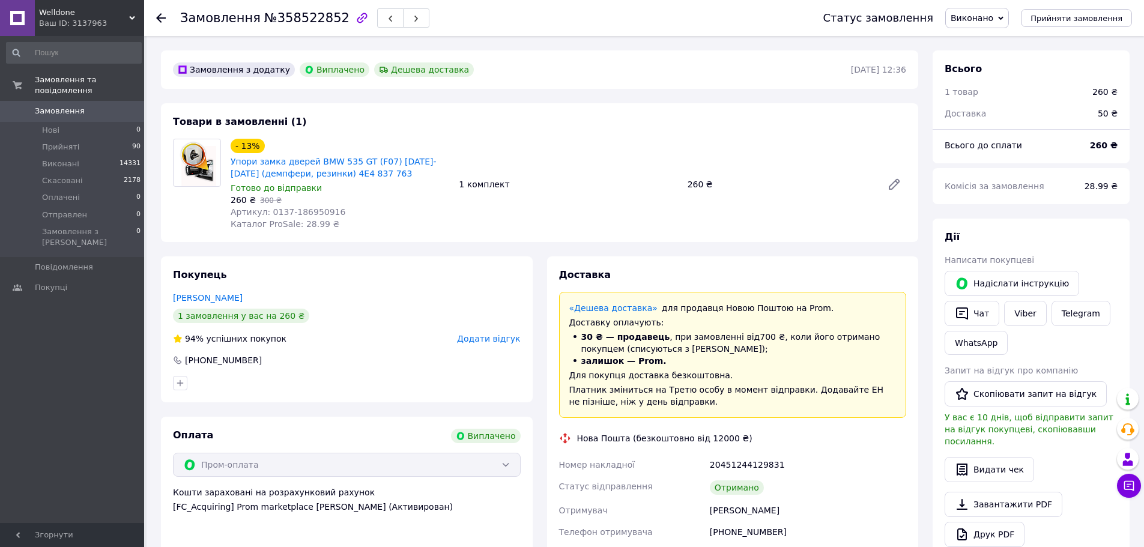
scroll to position [38, 0]
click at [961, 310] on icon "button" at bounding box center [962, 313] width 14 height 14
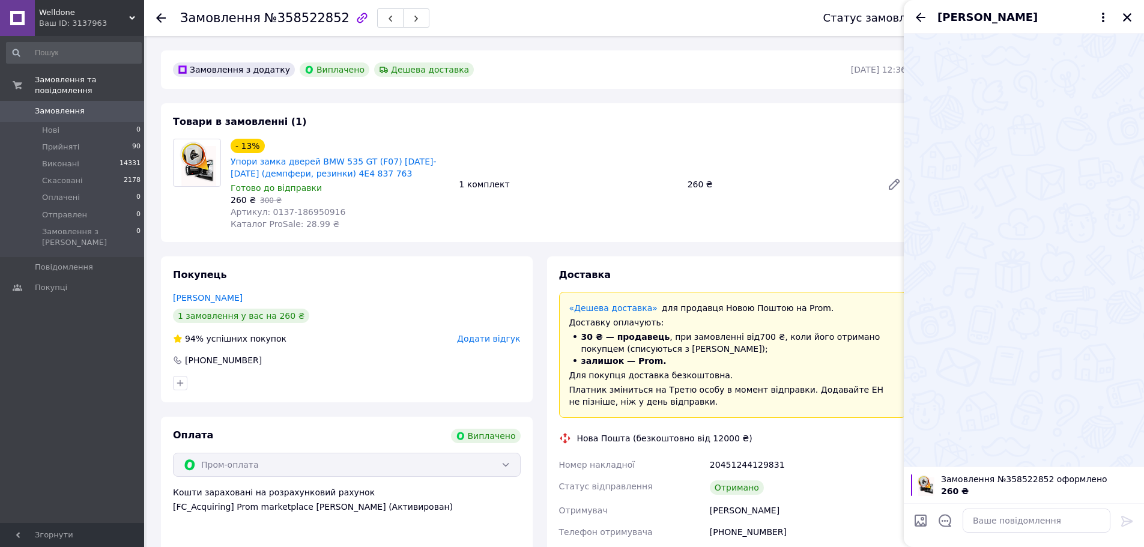
click at [982, 506] on div at bounding box center [1036, 521] width 157 height 34
click at [991, 517] on textarea at bounding box center [1037, 521] width 148 height 24
paste textarea "Добрий день Раніше Ви у нас замовляли ТОВАР Хотіли би поцікавитись чи все вам с…"
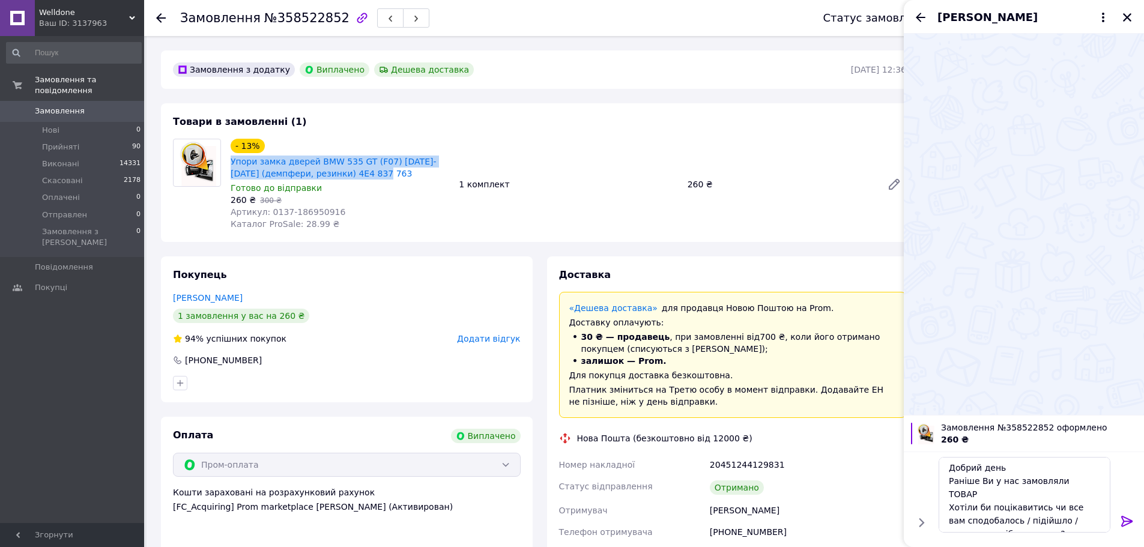
drag, startPoint x: 226, startPoint y: 159, endPoint x: 367, endPoint y: 171, distance: 141.6
click at [367, 171] on div "- 13% Упори замка дверей BMW 535 GT (F07) 2009-2013 (демпфери, резинки) 4E4 837…" at bounding box center [340, 184] width 228 height 96
copy link "Упори замка дверей BMW 535 GT (F07) 2009-2013 (демпфери, резинки) 4E4 837 763"
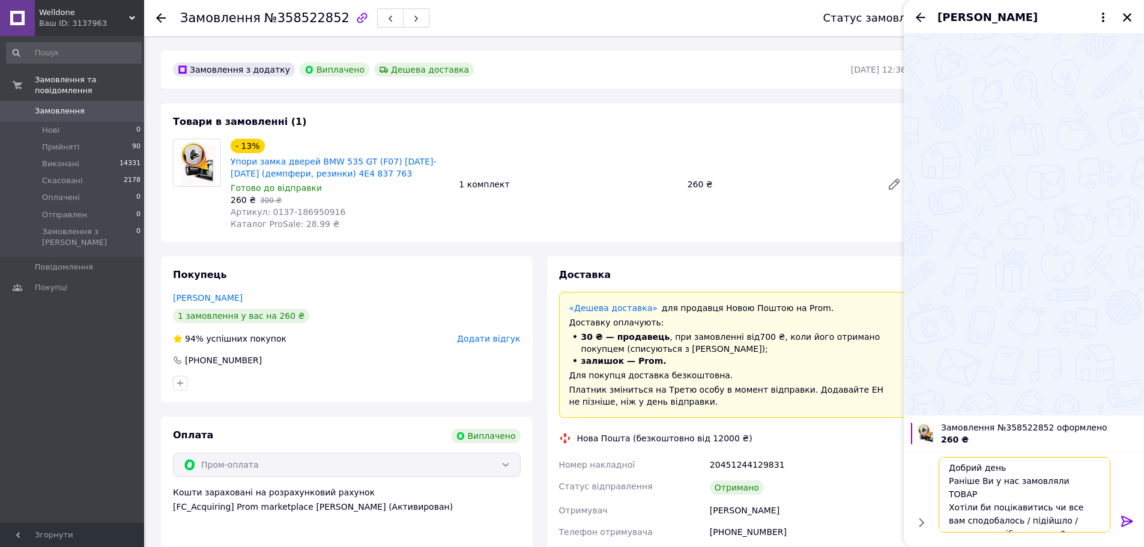
drag, startPoint x: 1055, startPoint y: 481, endPoint x: 1086, endPoint y: 477, distance: 31.5
click at [1086, 477] on textarea "Добрий день Раніше Ви у нас замовляли ТОВАР Хотіли би поцікавитись чи все вам с…" at bounding box center [1025, 495] width 172 height 76
paste textarea "пори замка дверей BMW 535 GT (F07) 2009-2013 (демпфери, резинки) 4E4 837 763"
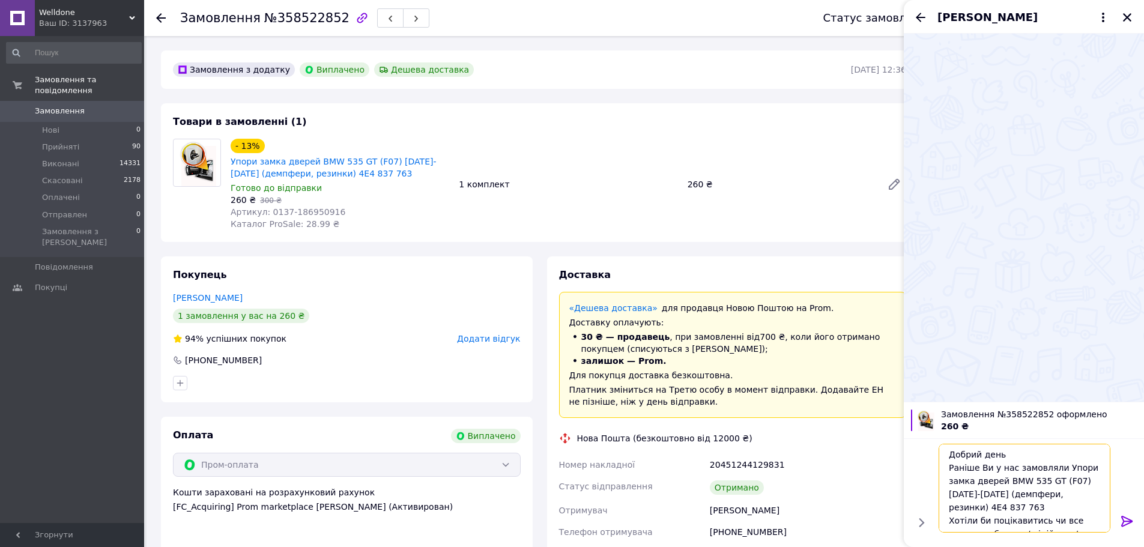
scroll to position [8, 0]
type textarea "Добрий день Раніше Ви у нас замовляли Упори замка дверей BMW 535 GT (F07) 2009-…"
click at [1128, 519] on icon at bounding box center [1126, 521] width 11 height 11
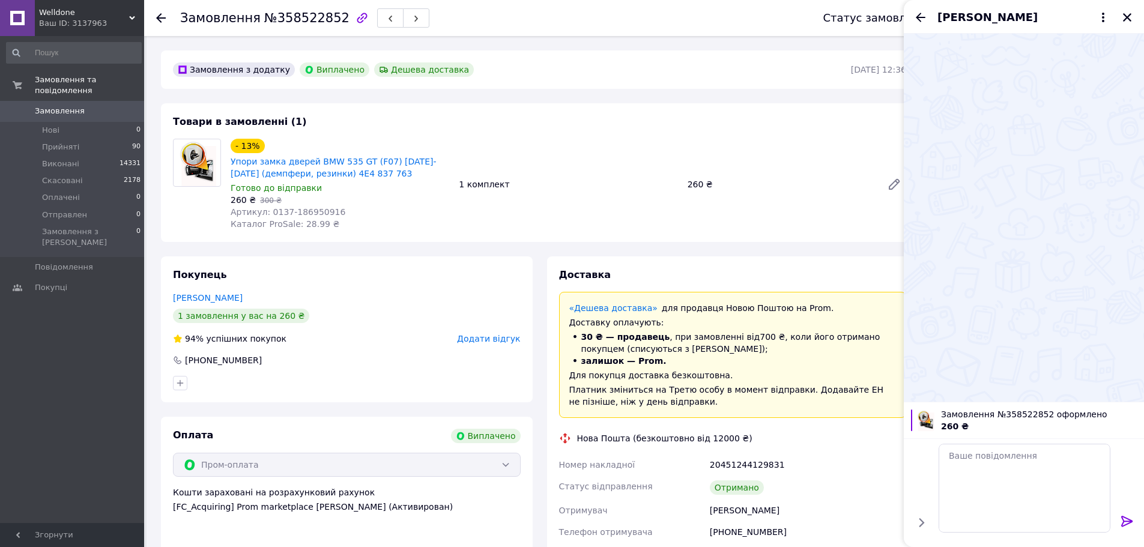
scroll to position [0, 0]
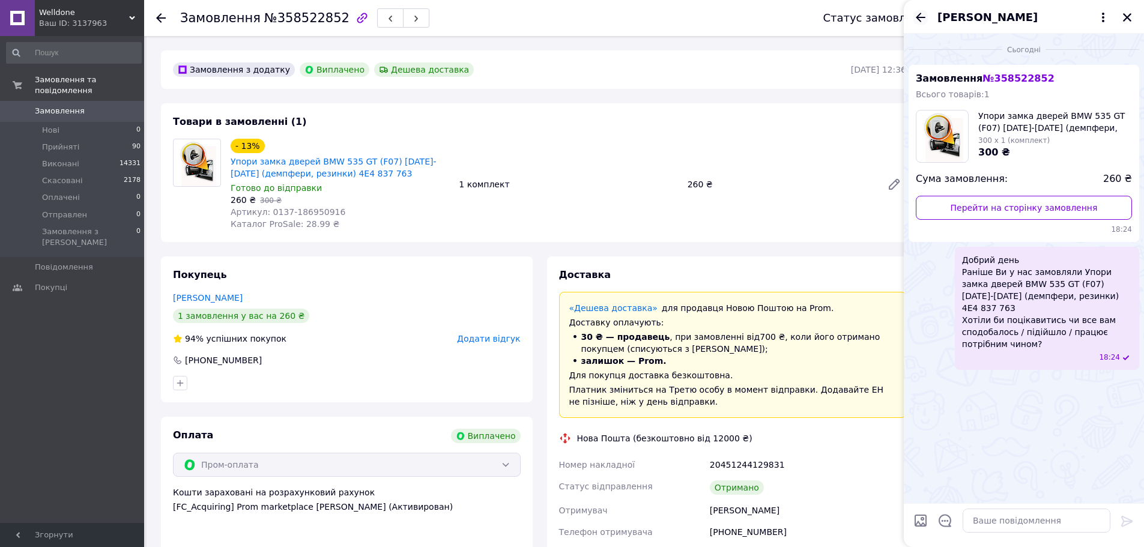
click at [920, 21] on icon "Назад" at bounding box center [921, 17] width 10 height 9
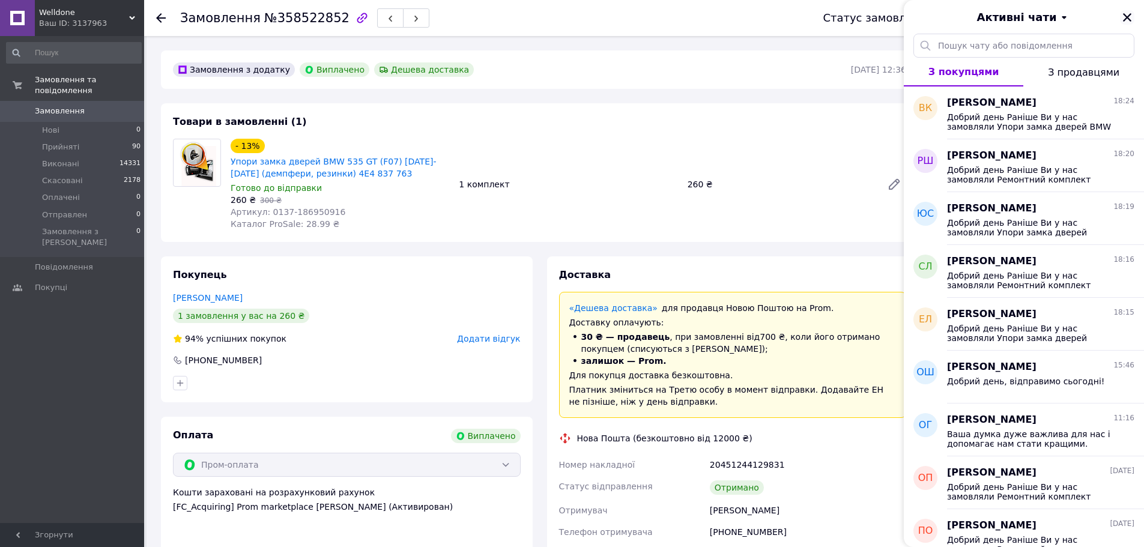
click at [1129, 17] on icon "Закрити" at bounding box center [1127, 17] width 11 height 11
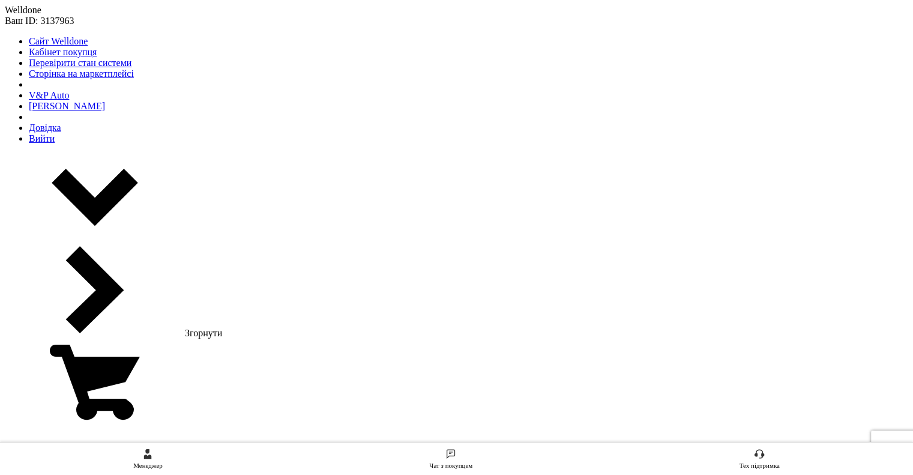
click at [41, 13] on span "Welldone" at bounding box center [23, 10] width 37 height 10
click at [69, 100] on link "V&P Auto" at bounding box center [49, 95] width 40 height 10
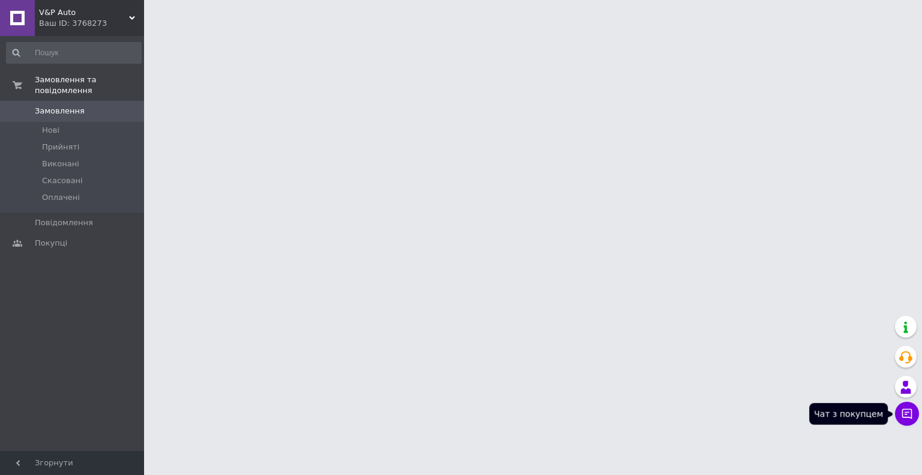
click at [910, 416] on icon at bounding box center [907, 414] width 12 height 12
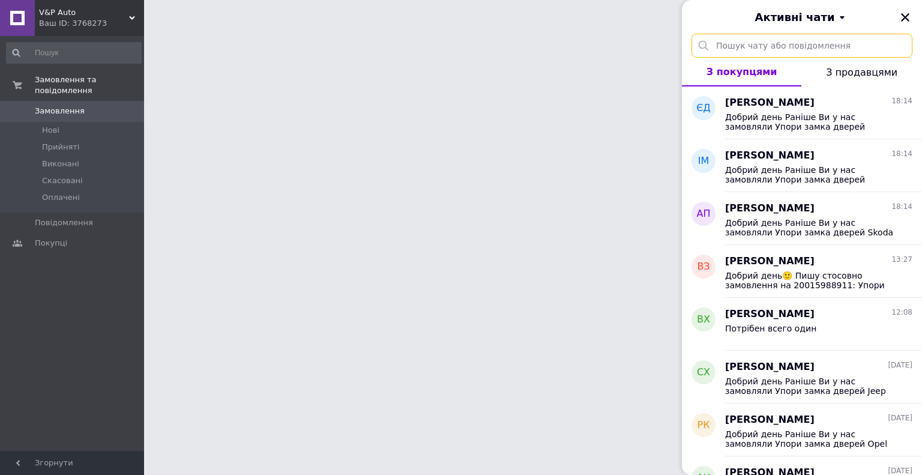
click at [746, 47] on input "text" at bounding box center [802, 46] width 221 height 24
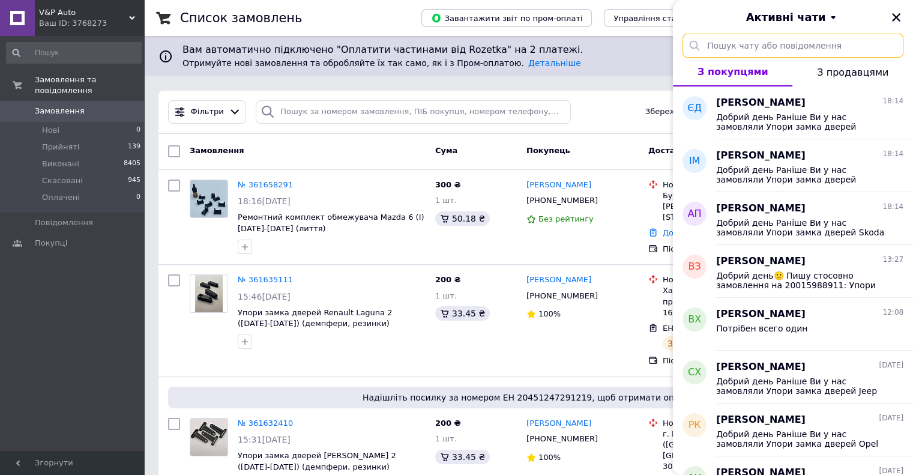
click at [760, 55] on input "text" at bounding box center [793, 46] width 221 height 24
paste input "Лисенко Олег"
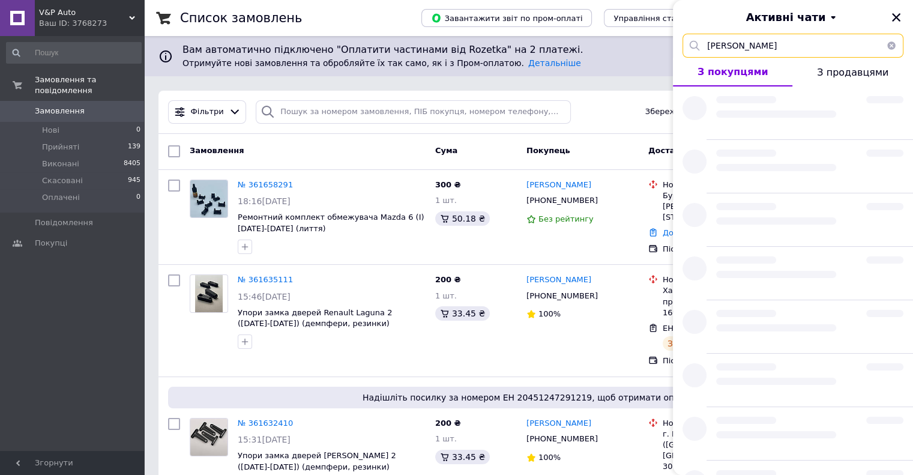
type input "Лисенко Олег"
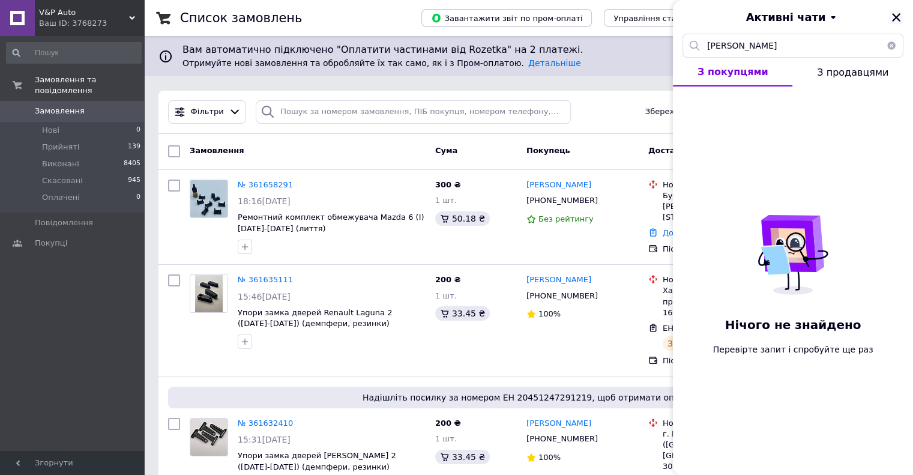
click at [898, 20] on icon "Закрити" at bounding box center [896, 17] width 8 height 8
